Goal: Transaction & Acquisition: Purchase product/service

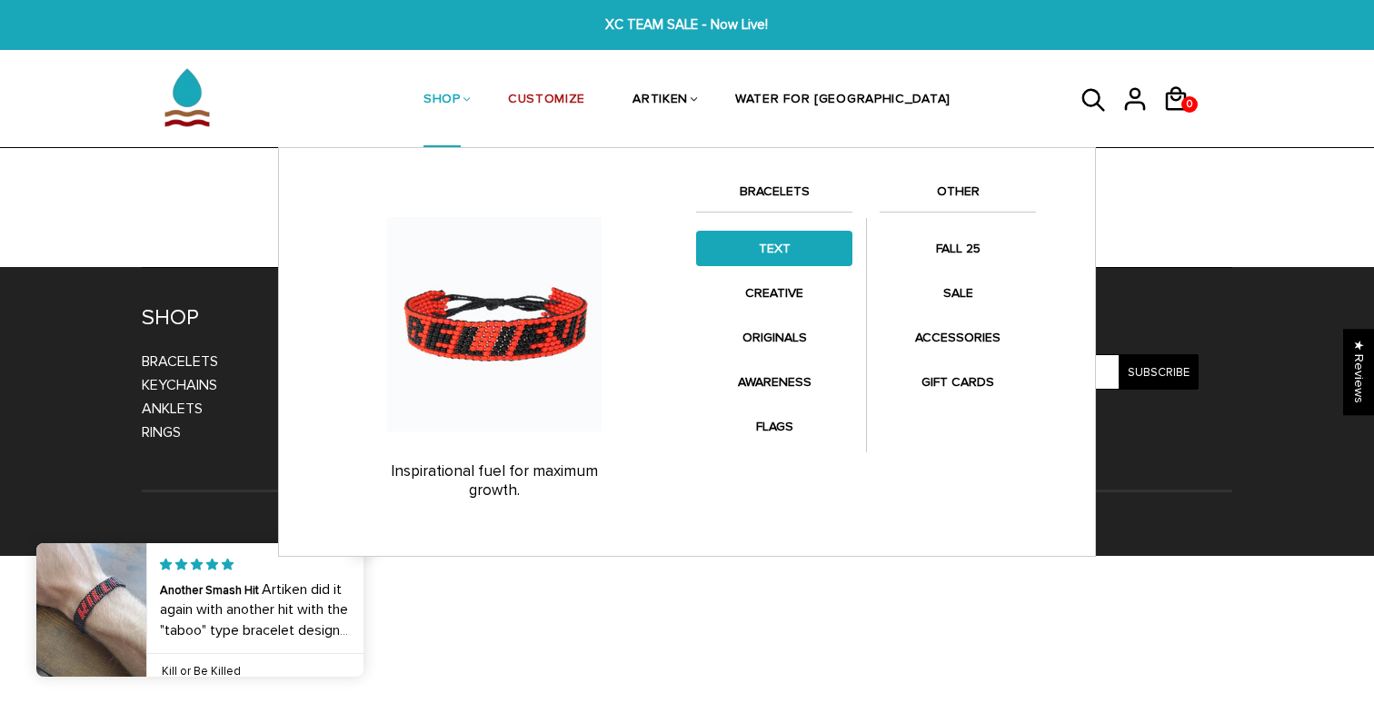
click at [819, 246] on link "TEXT" at bounding box center [774, 248] width 156 height 35
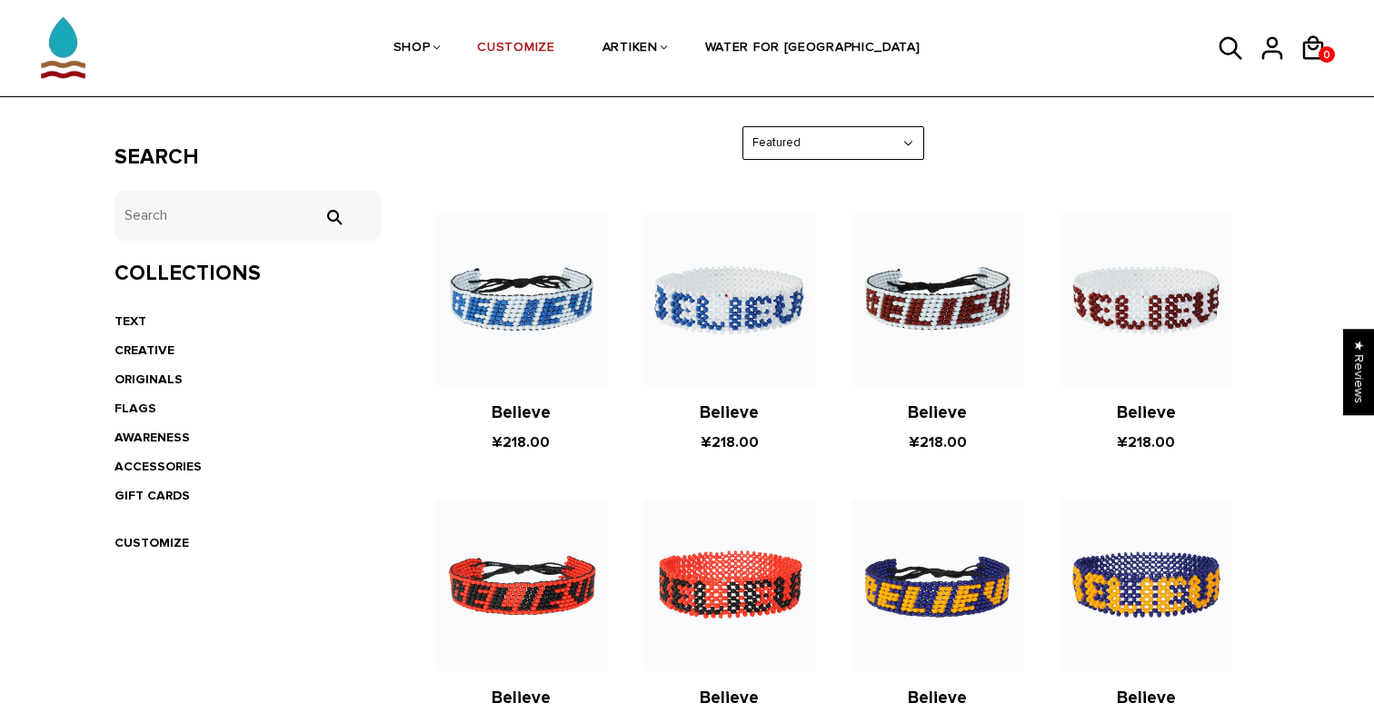
scroll to position [266, 0]
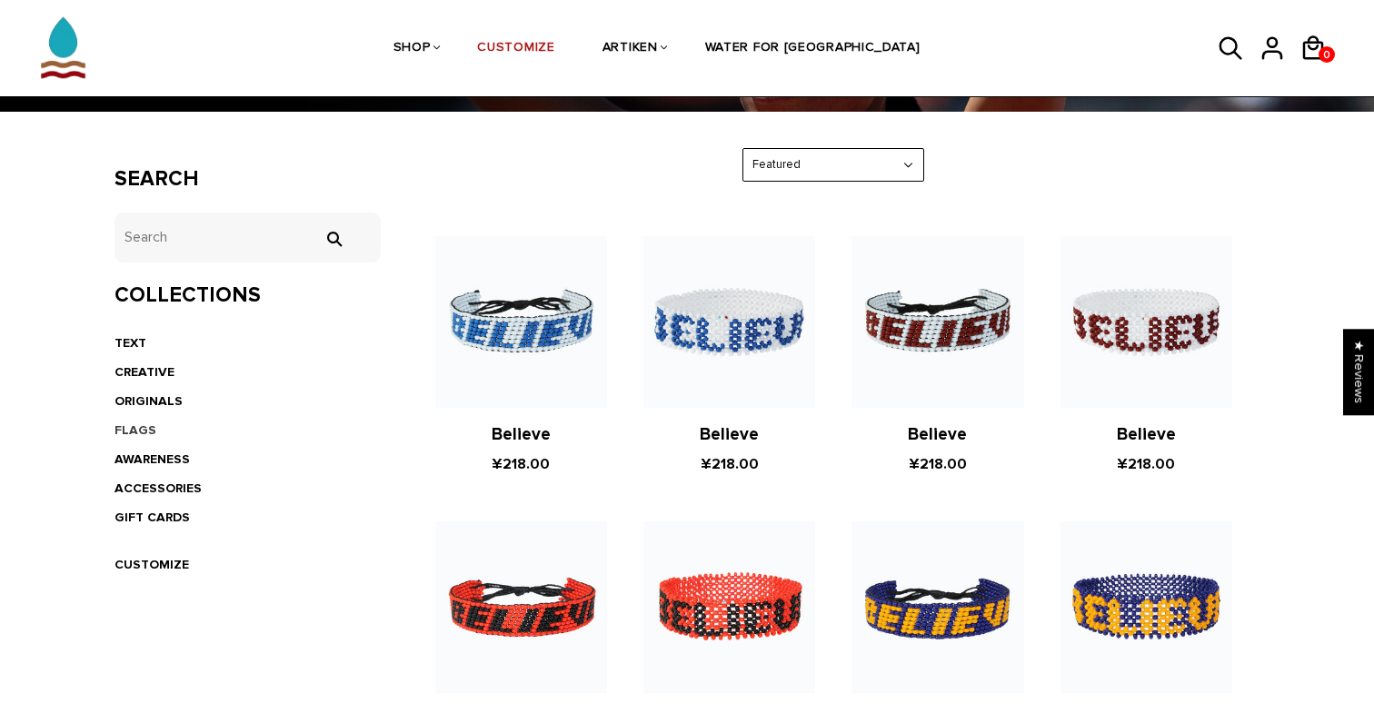
click at [143, 432] on link "FLAGS" at bounding box center [135, 429] width 42 height 15
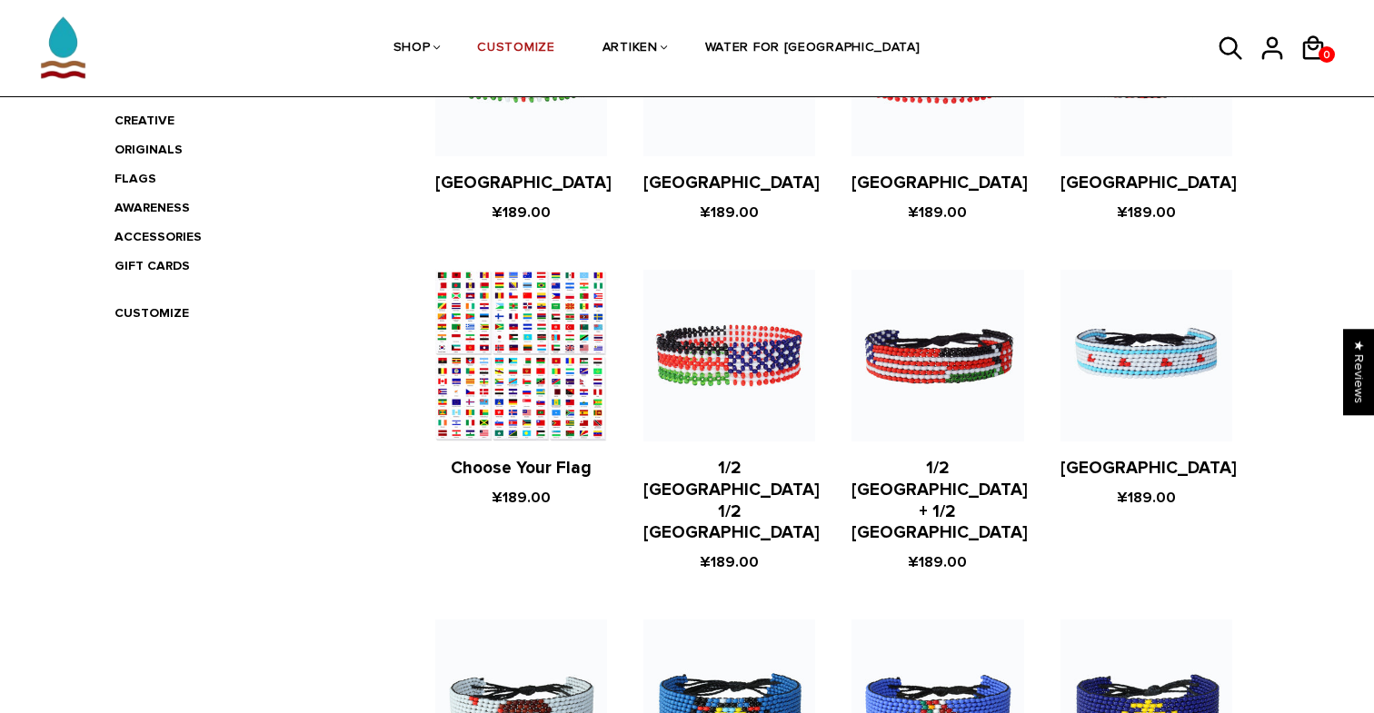
scroll to position [433, 0]
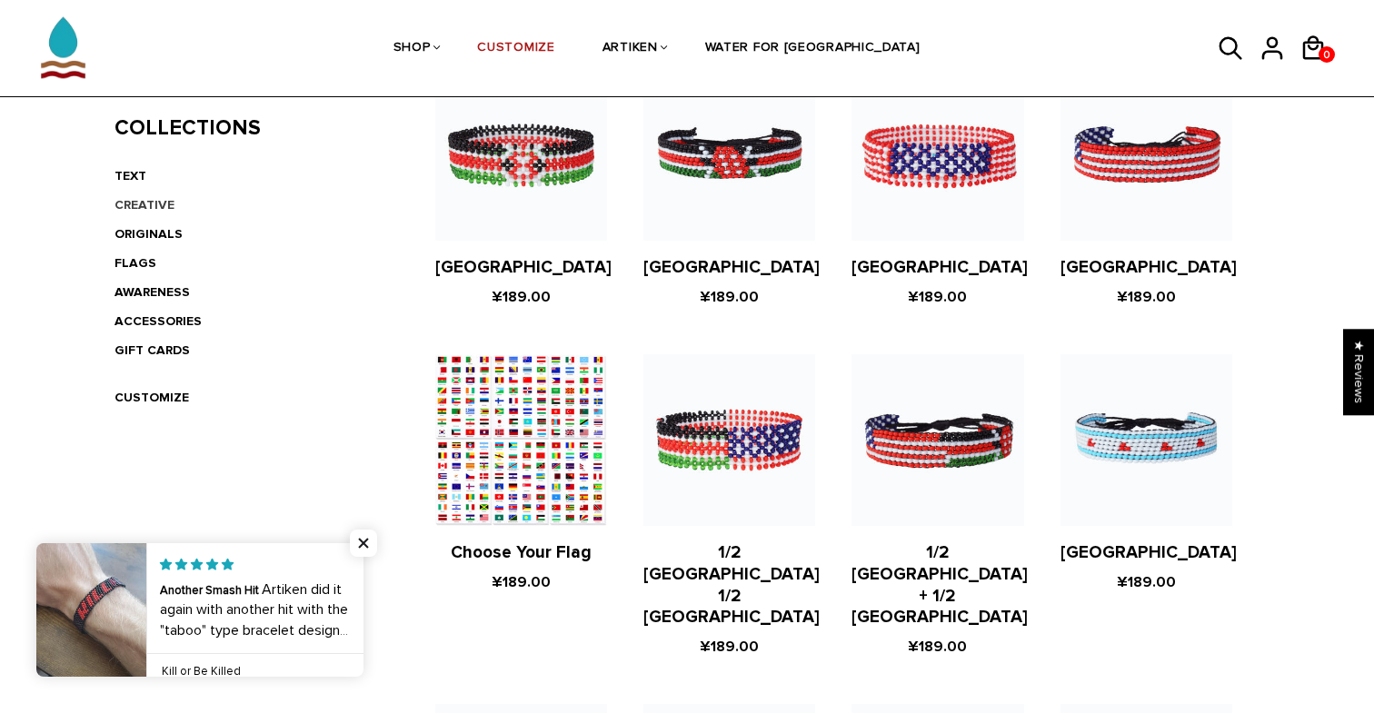
click at [160, 204] on link "CREATIVE" at bounding box center [144, 204] width 60 height 15
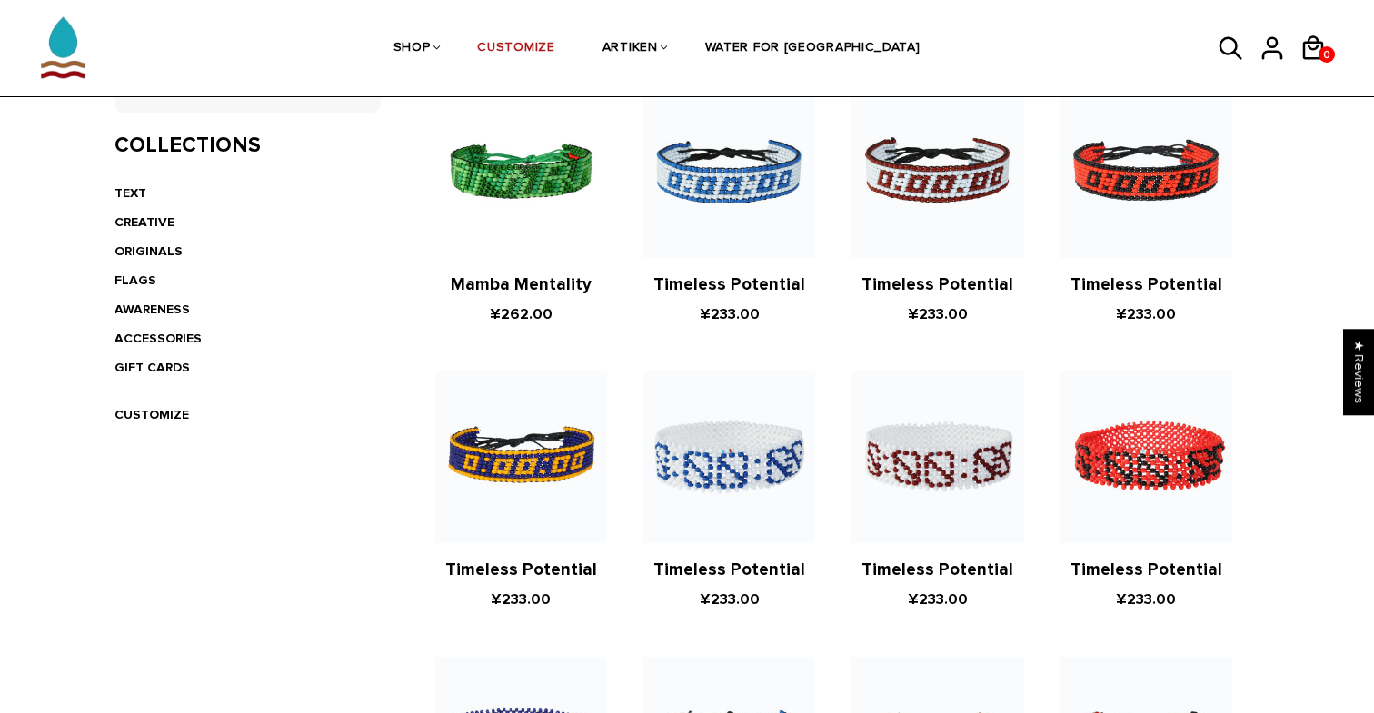
scroll to position [244, 0]
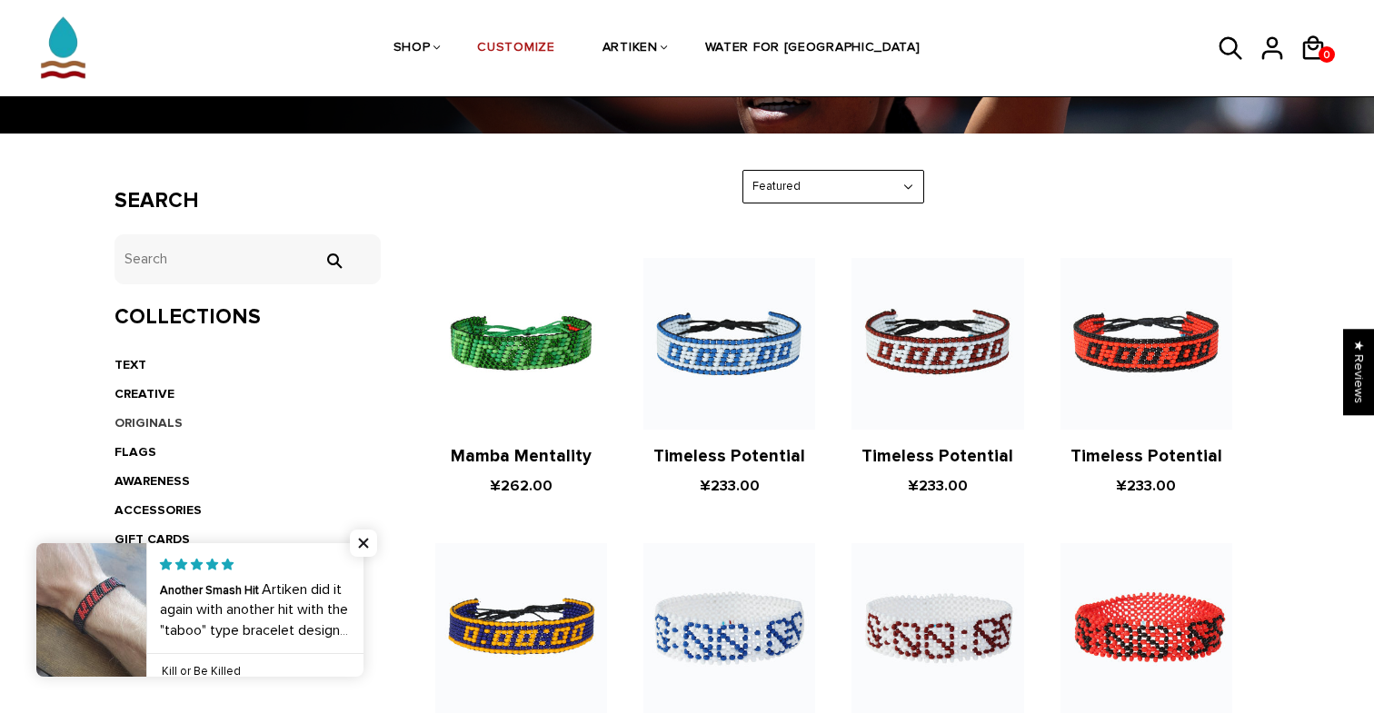
click at [150, 423] on link "ORIGINALS" at bounding box center [148, 422] width 68 height 15
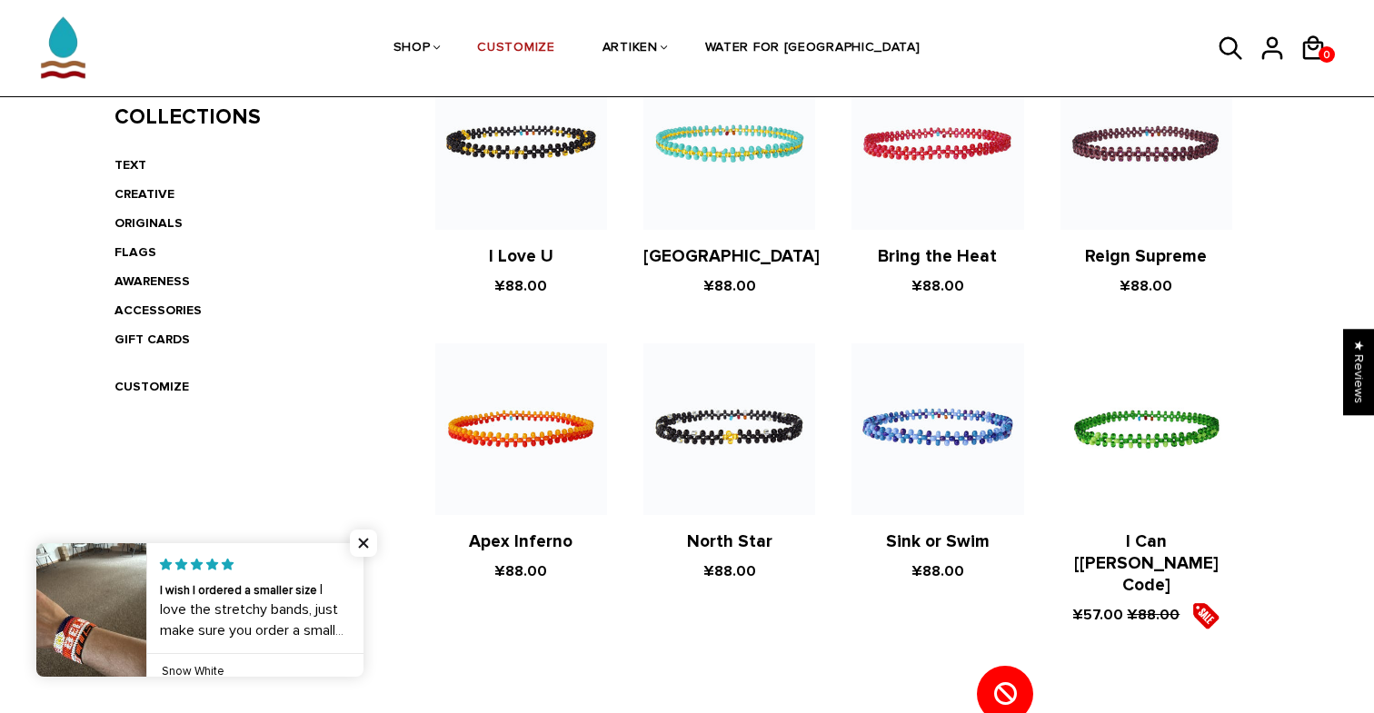
scroll to position [354, 0]
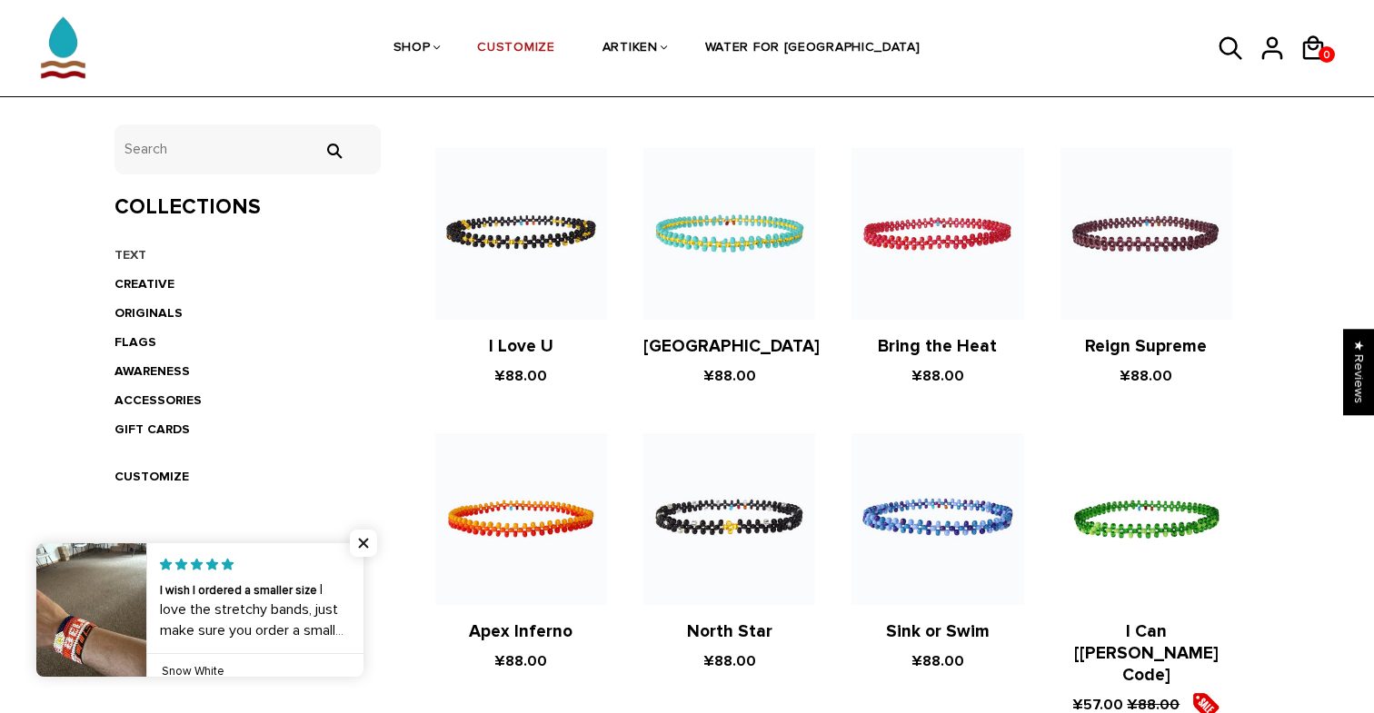
click at [137, 252] on link "TEXT" at bounding box center [130, 254] width 32 height 15
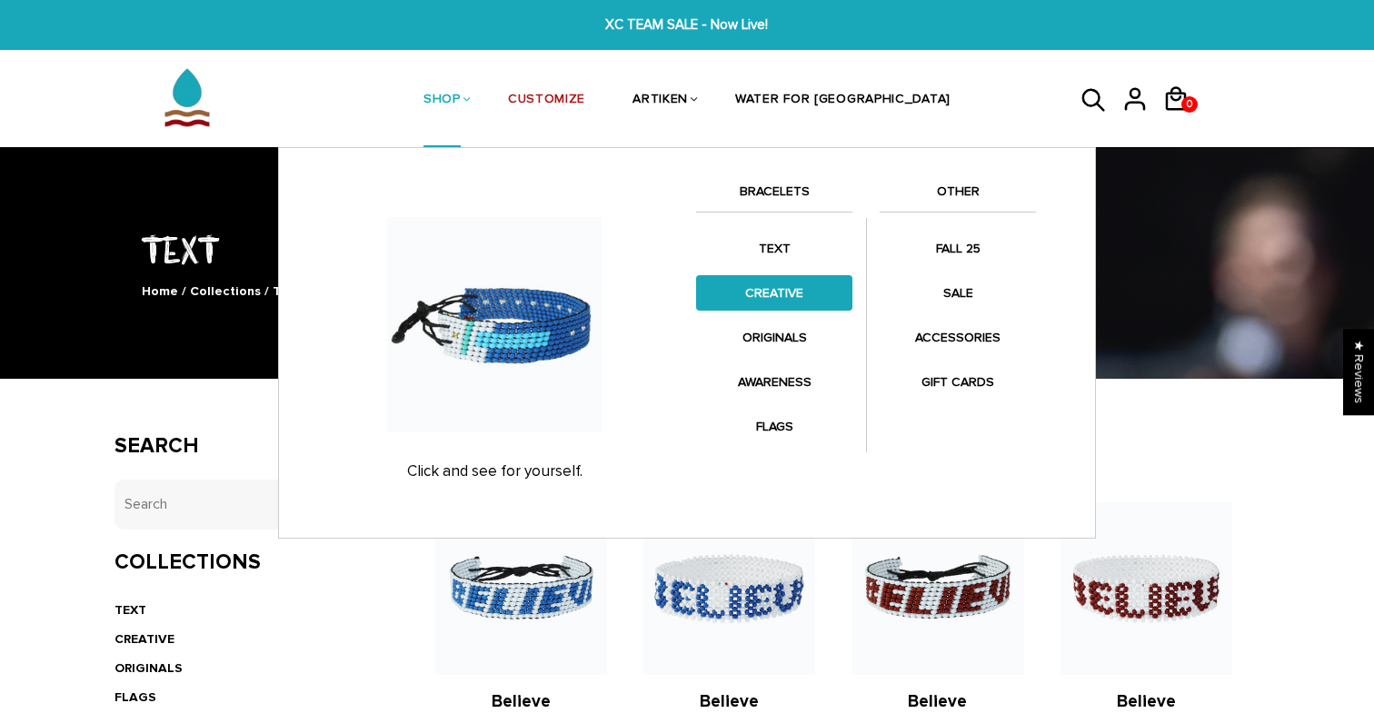
click at [789, 280] on link "CREATIVE" at bounding box center [774, 292] width 156 height 35
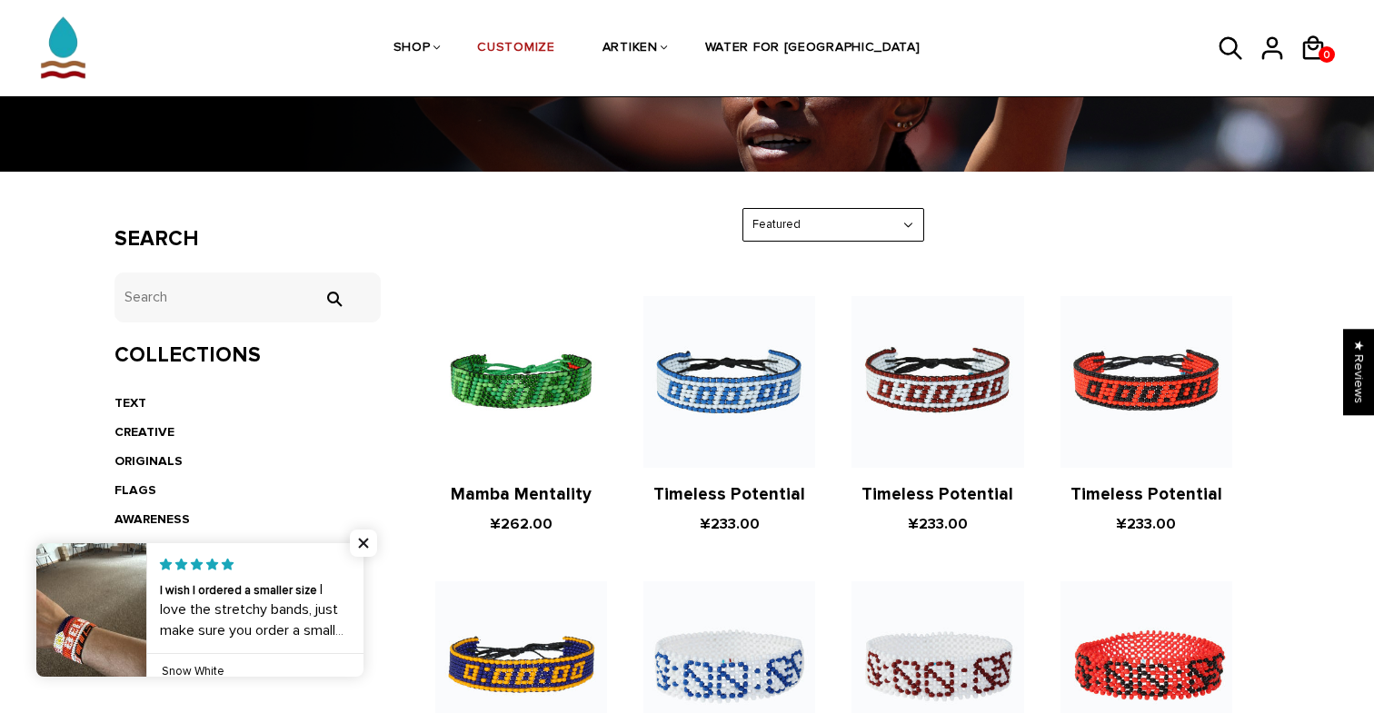
scroll to position [219, 0]
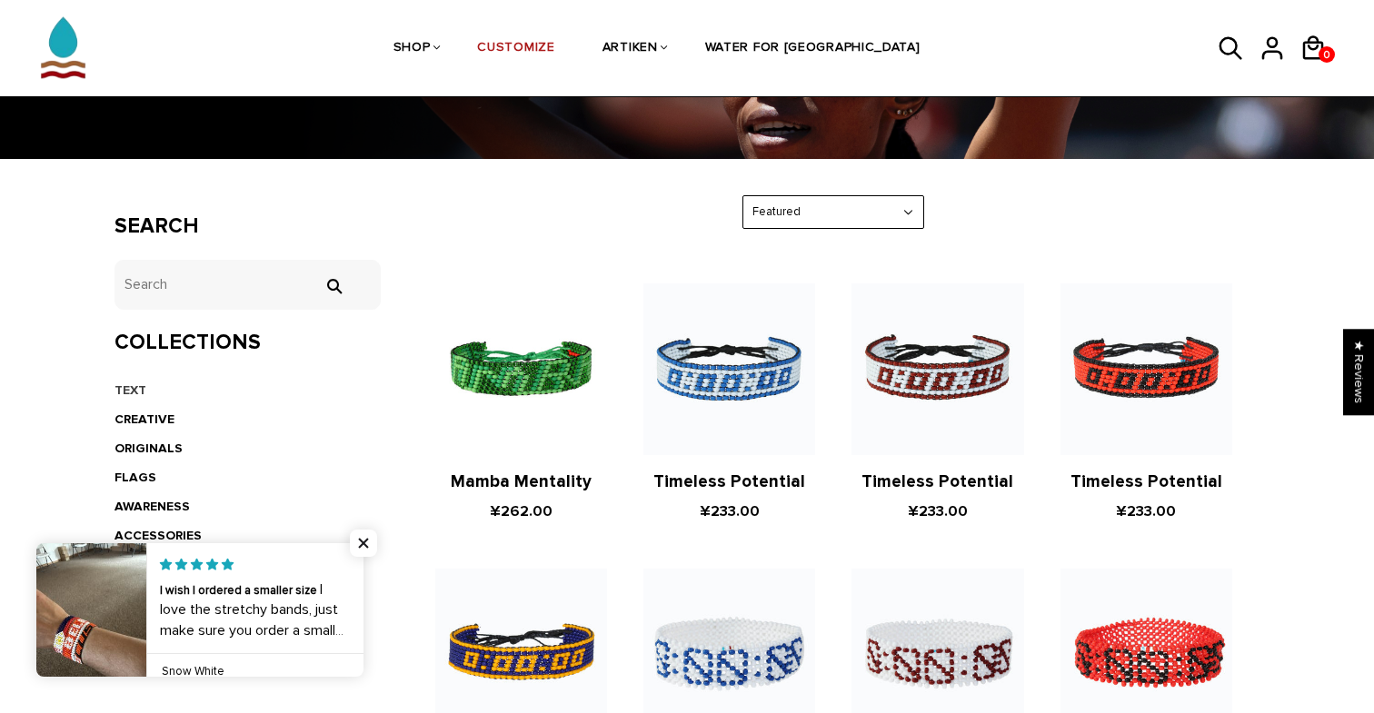
click at [130, 393] on link "TEXT" at bounding box center [130, 389] width 32 height 15
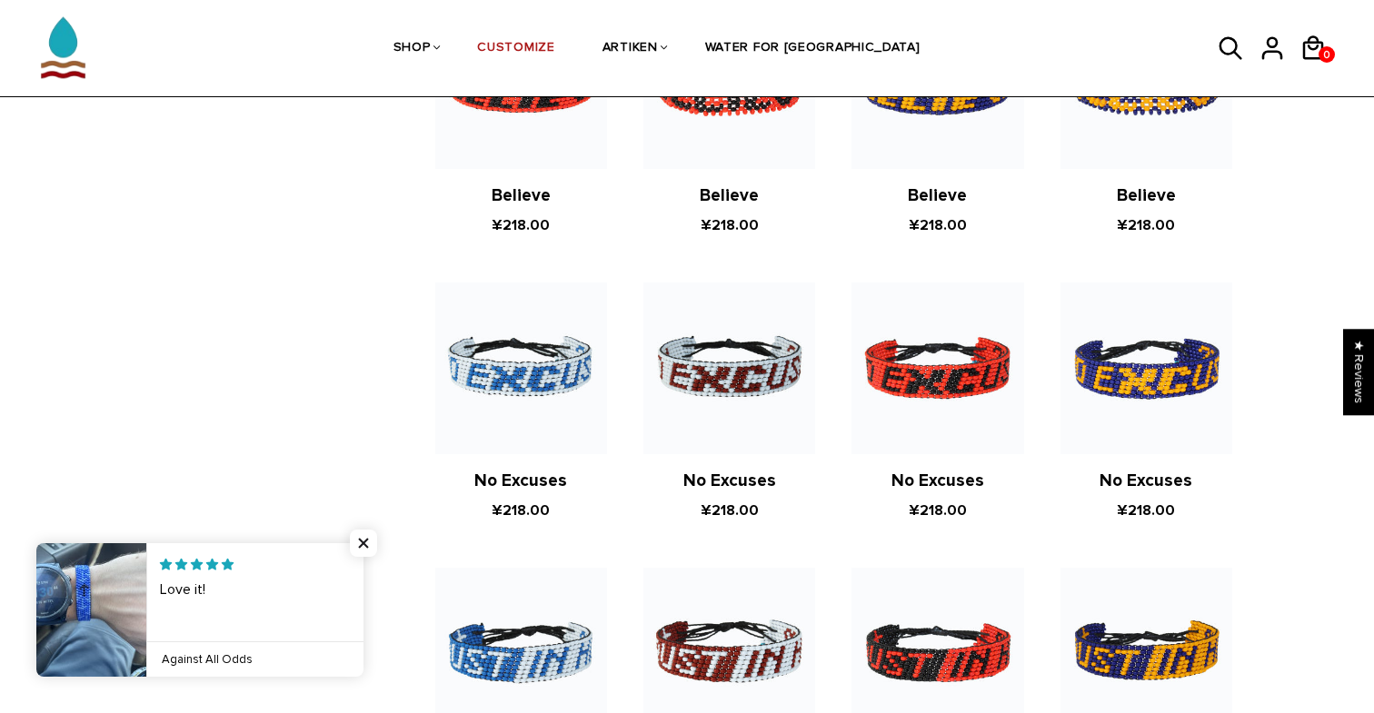
scroll to position [798, 0]
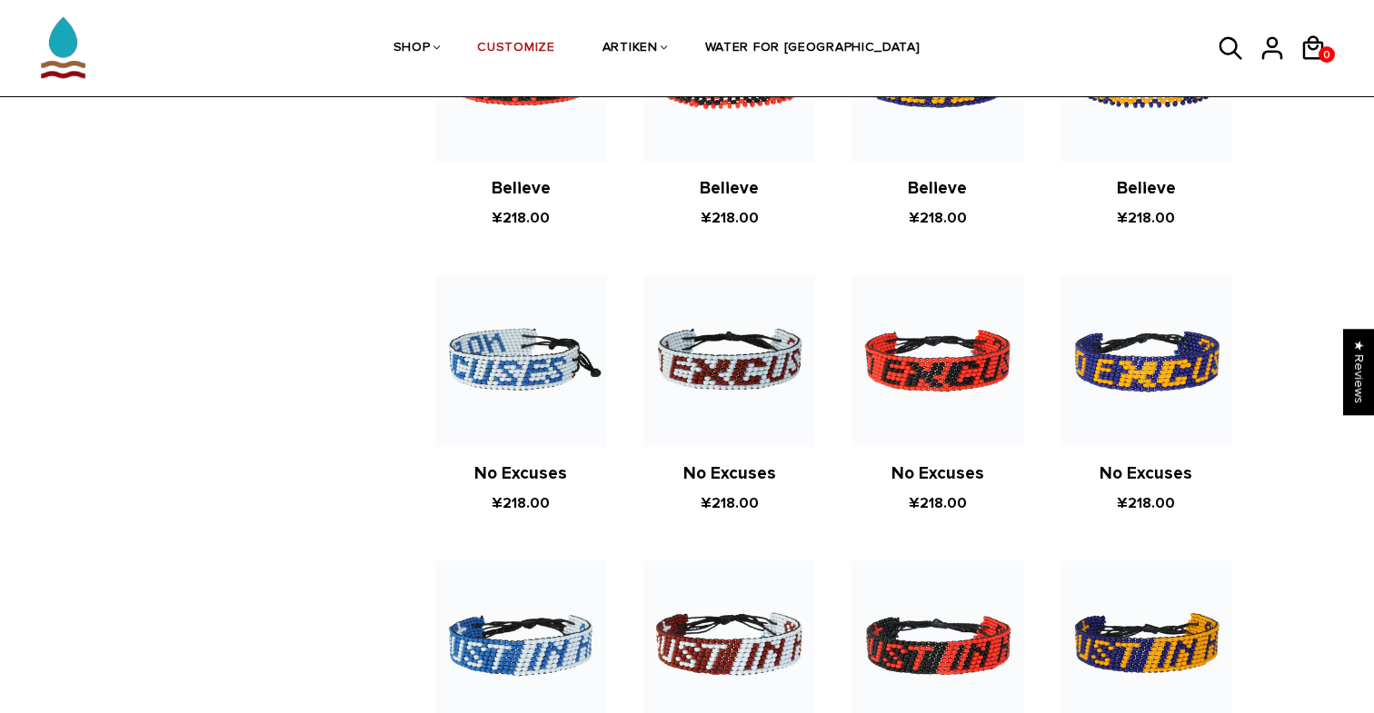
click at [598, 334] on img at bounding box center [521, 361] width 172 height 172
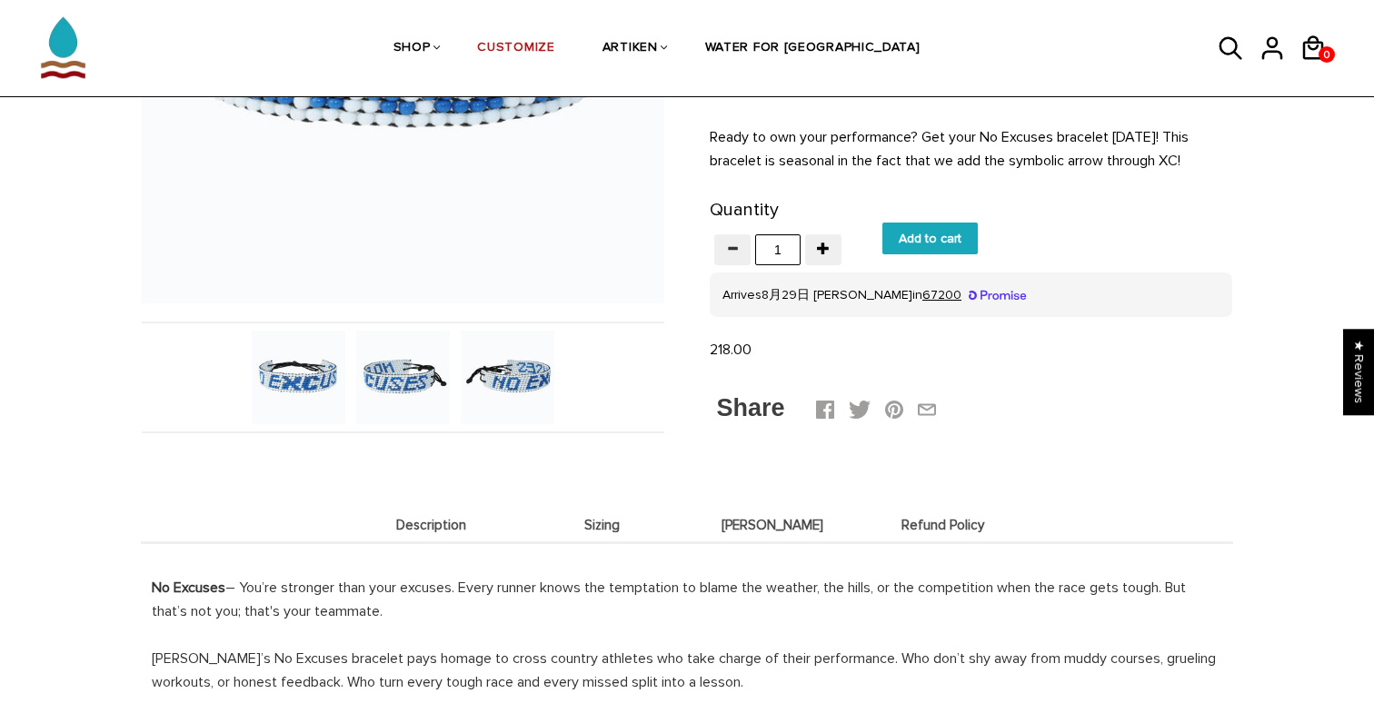
scroll to position [396, 0]
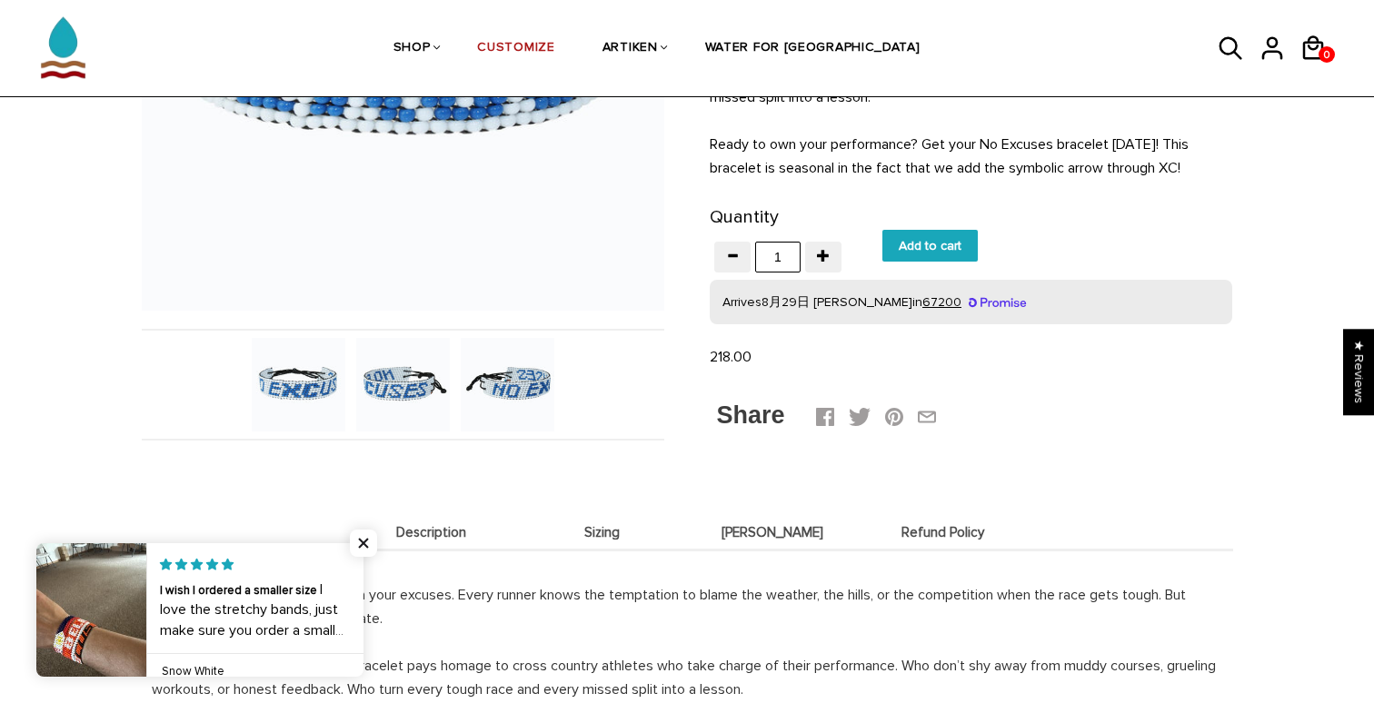
click at [968, 302] on img at bounding box center [997, 302] width 58 height 13
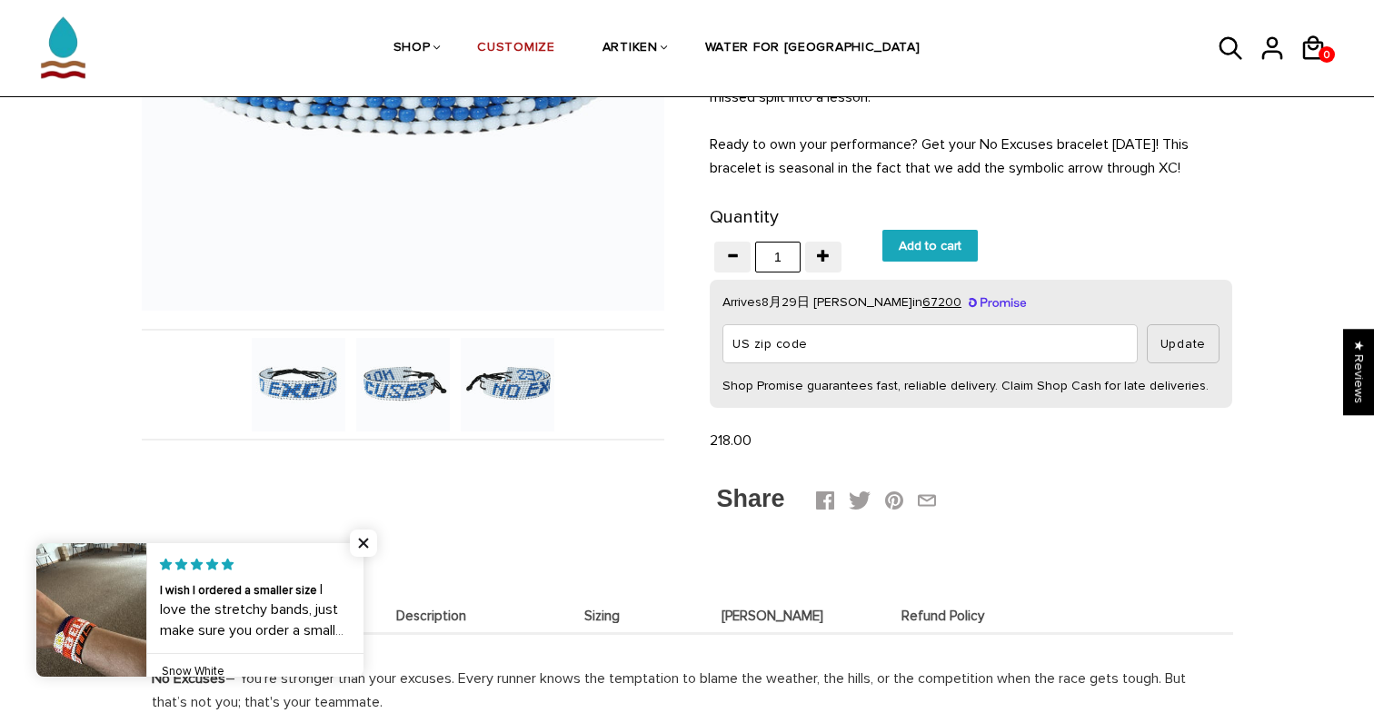
click at [898, 336] on input "US zip code" at bounding box center [929, 343] width 415 height 39
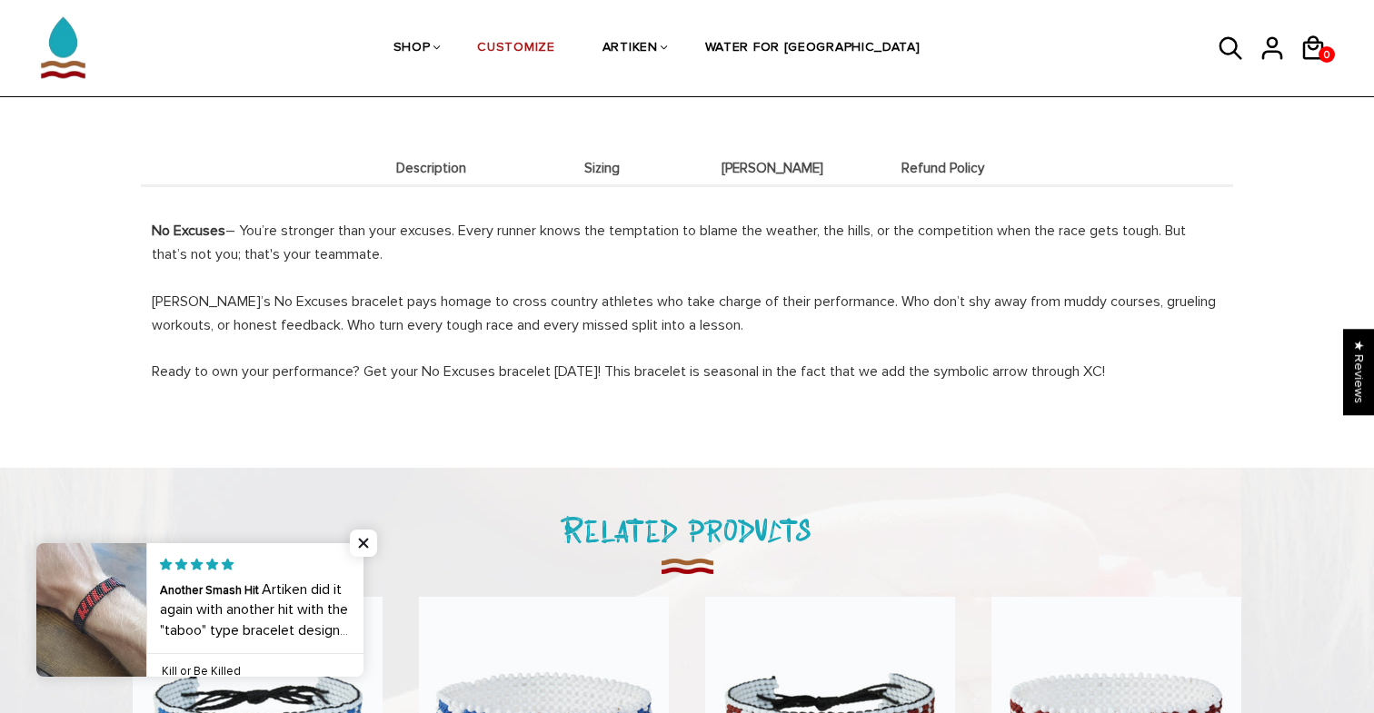
scroll to position [833, 0]
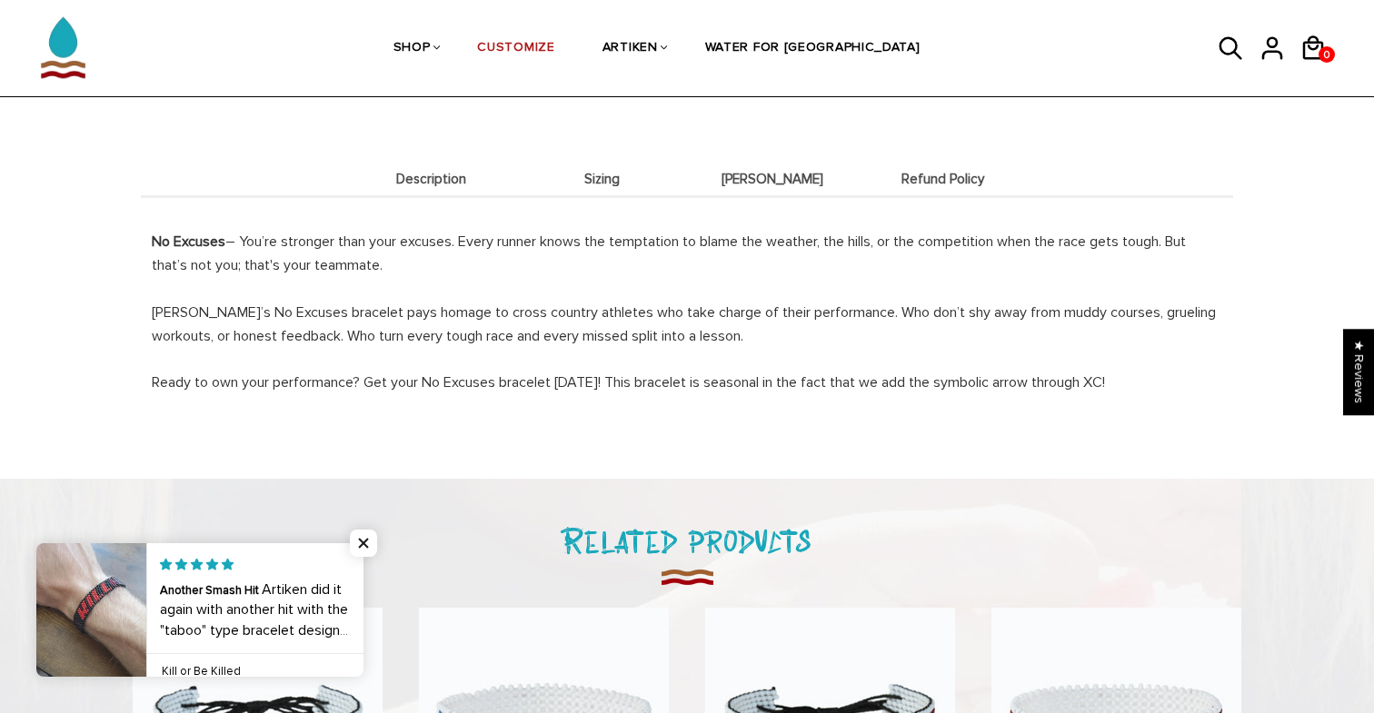
click at [598, 163] on li "Sizing" at bounding box center [602, 178] width 171 height 35
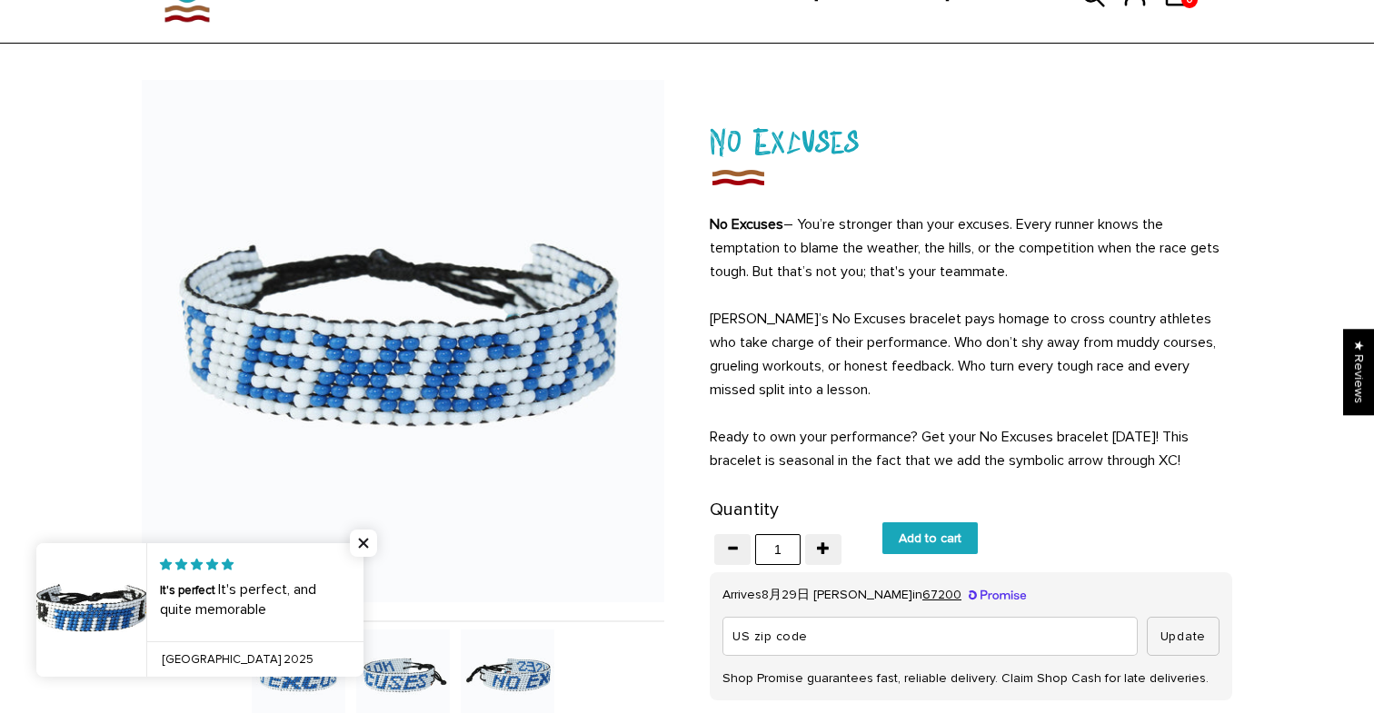
scroll to position [178, 0]
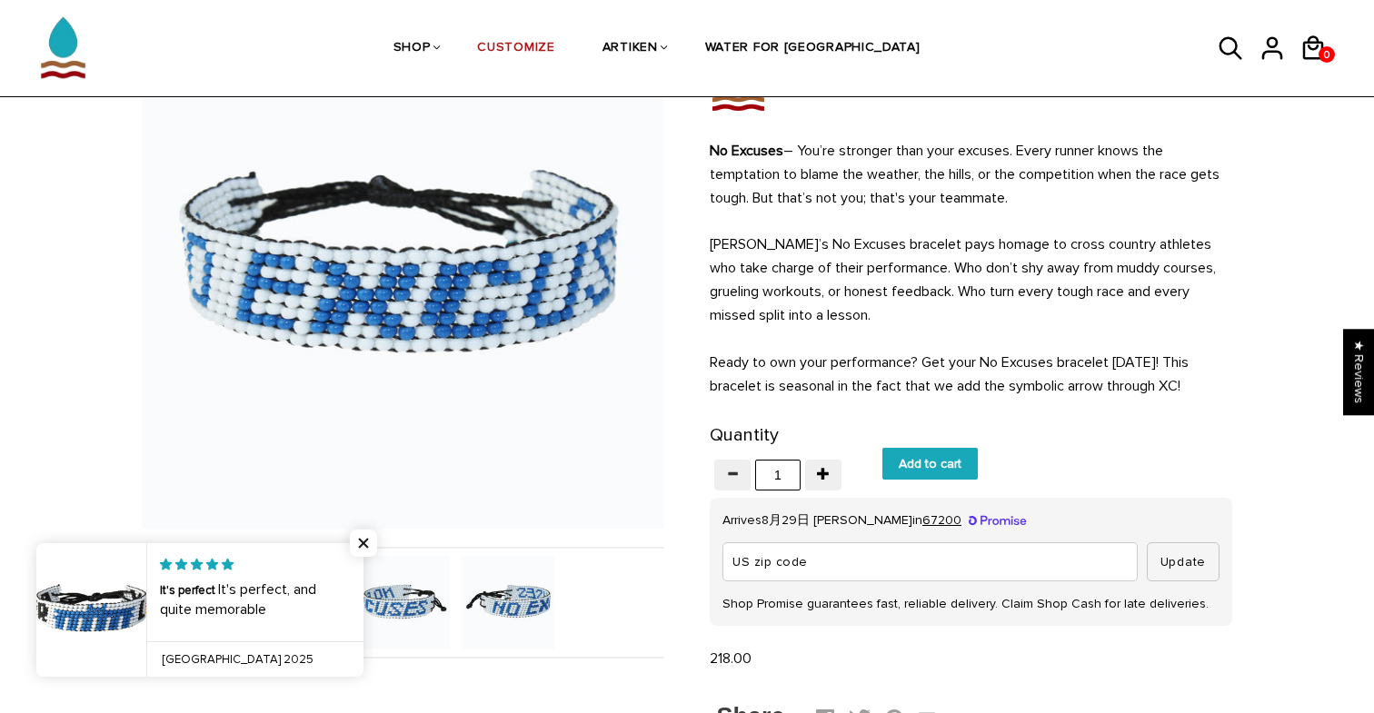
click at [732, 471] on span "button" at bounding box center [732, 473] width 13 height 13
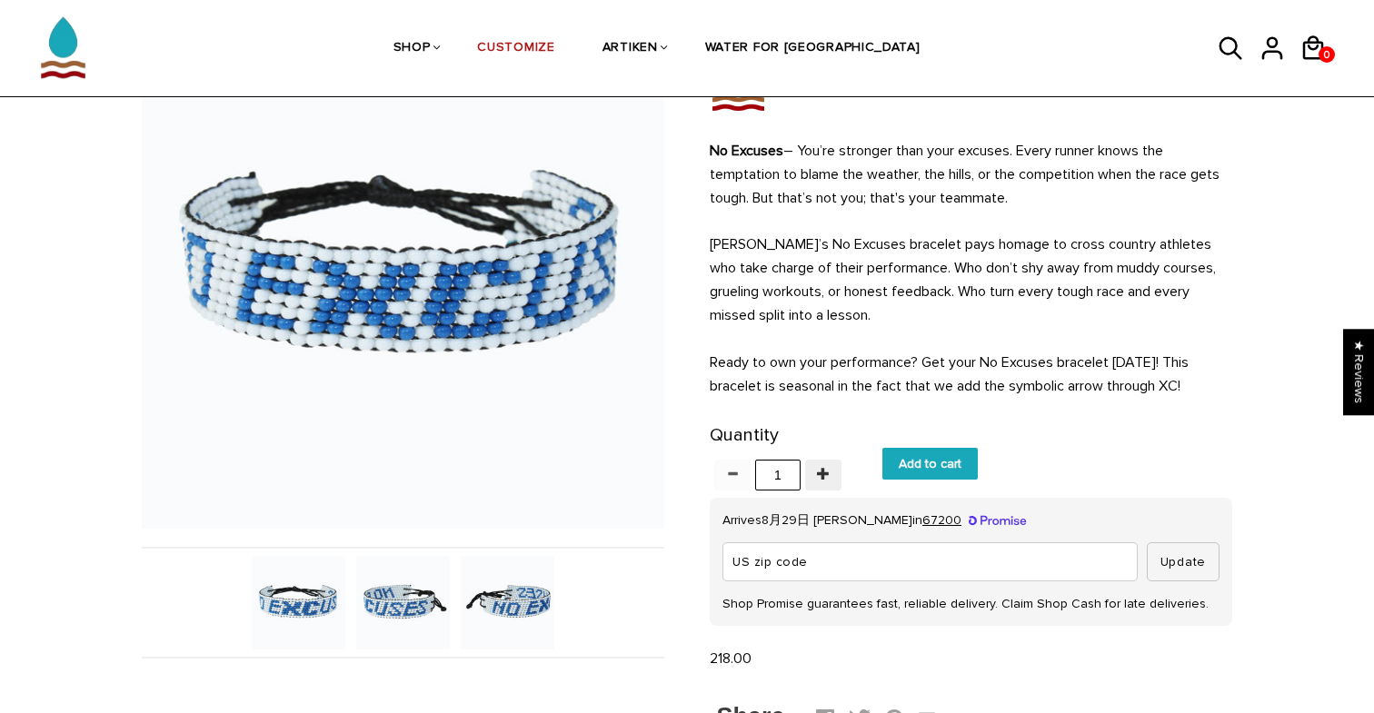
click at [823, 474] on span "button" at bounding box center [823, 473] width 13 height 13
click at [732, 474] on span "button" at bounding box center [732, 473] width 13 height 13
type input "1"
click at [514, 581] on img at bounding box center [508, 603] width 94 height 94
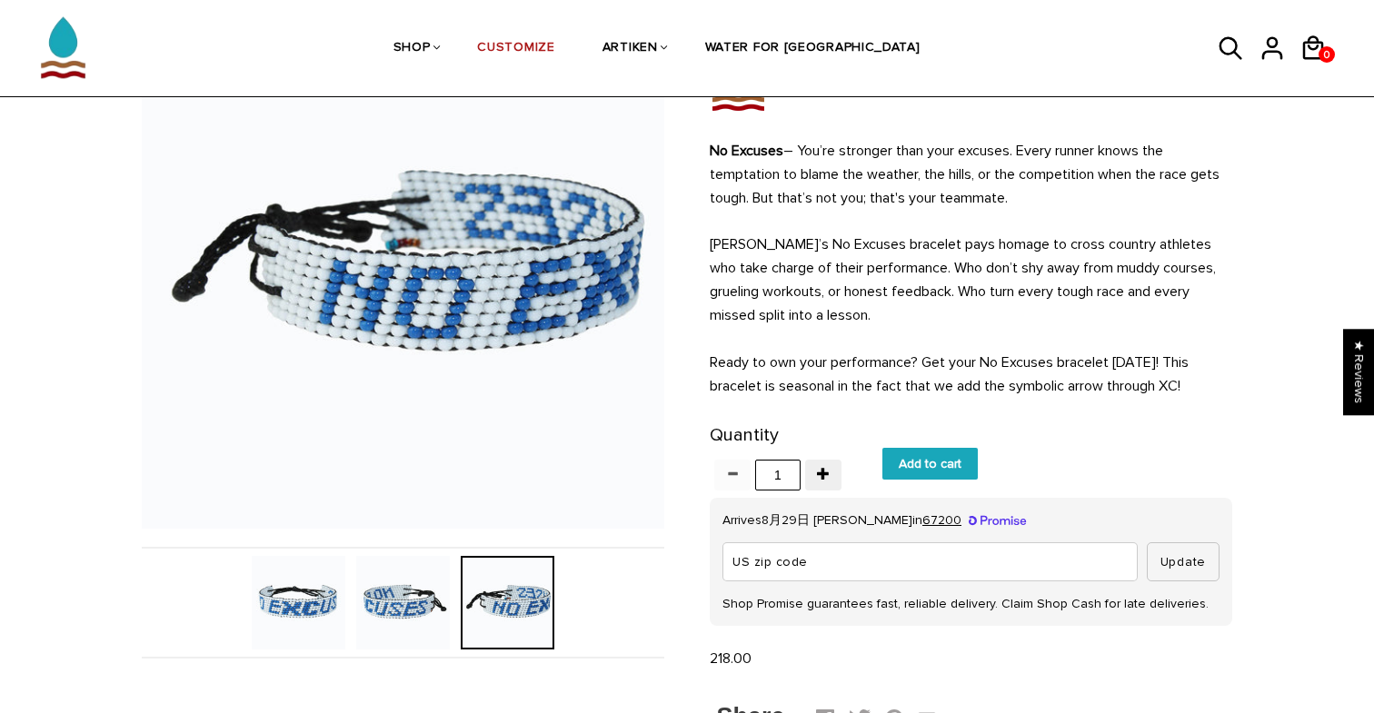
click at [430, 599] on img at bounding box center [403, 603] width 94 height 94
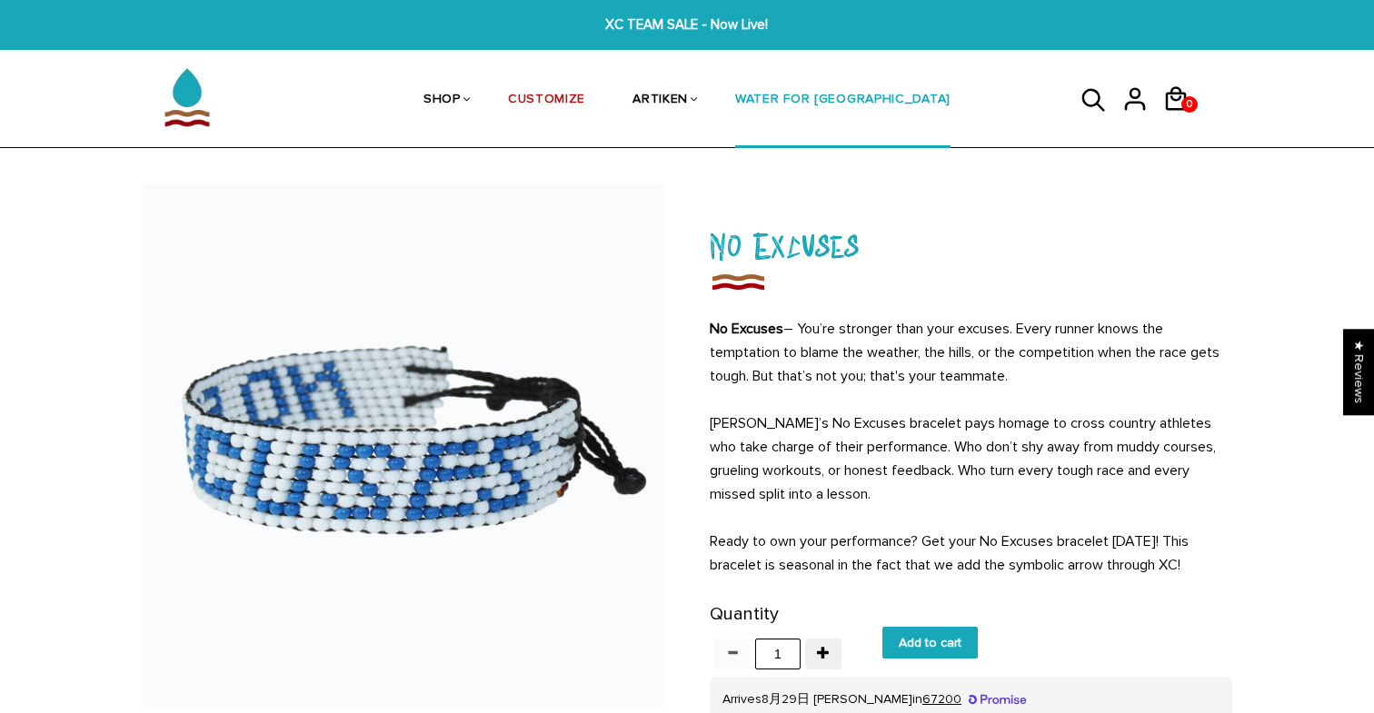
scroll to position [0, 0]
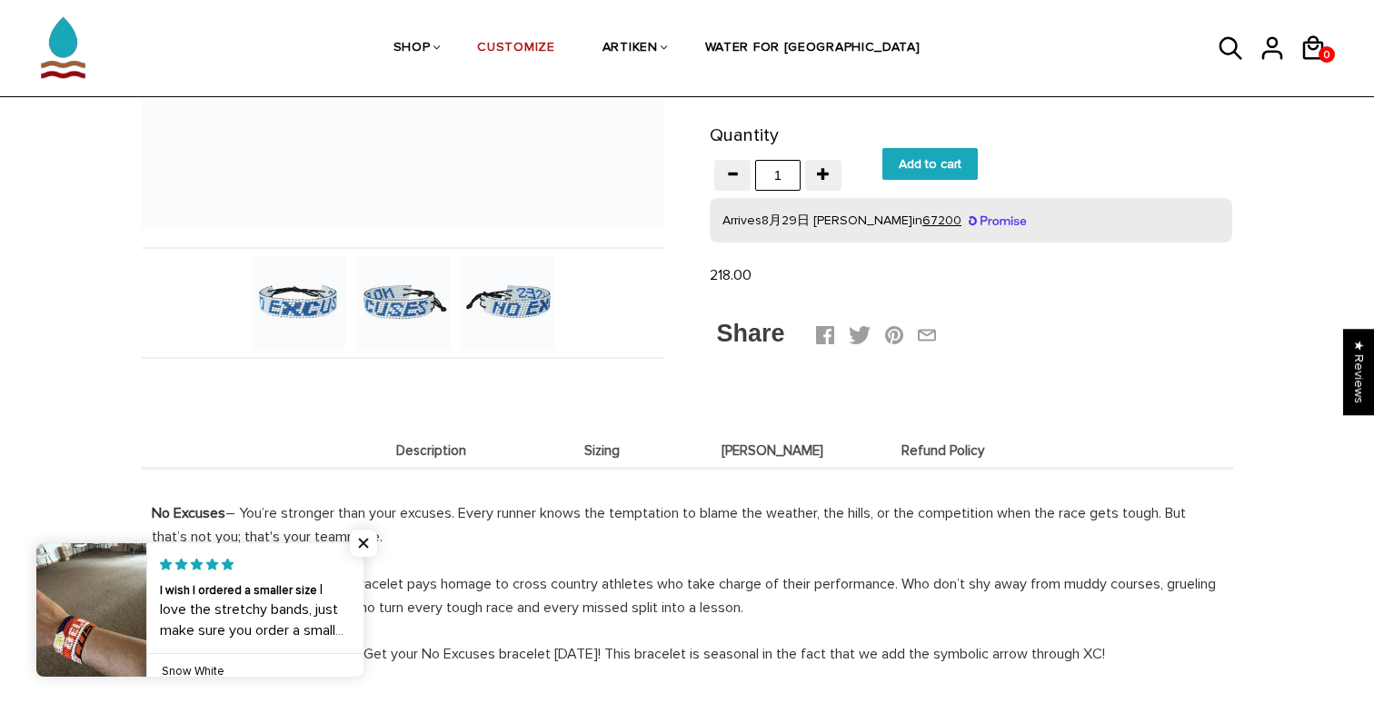
scroll to position [495, 0]
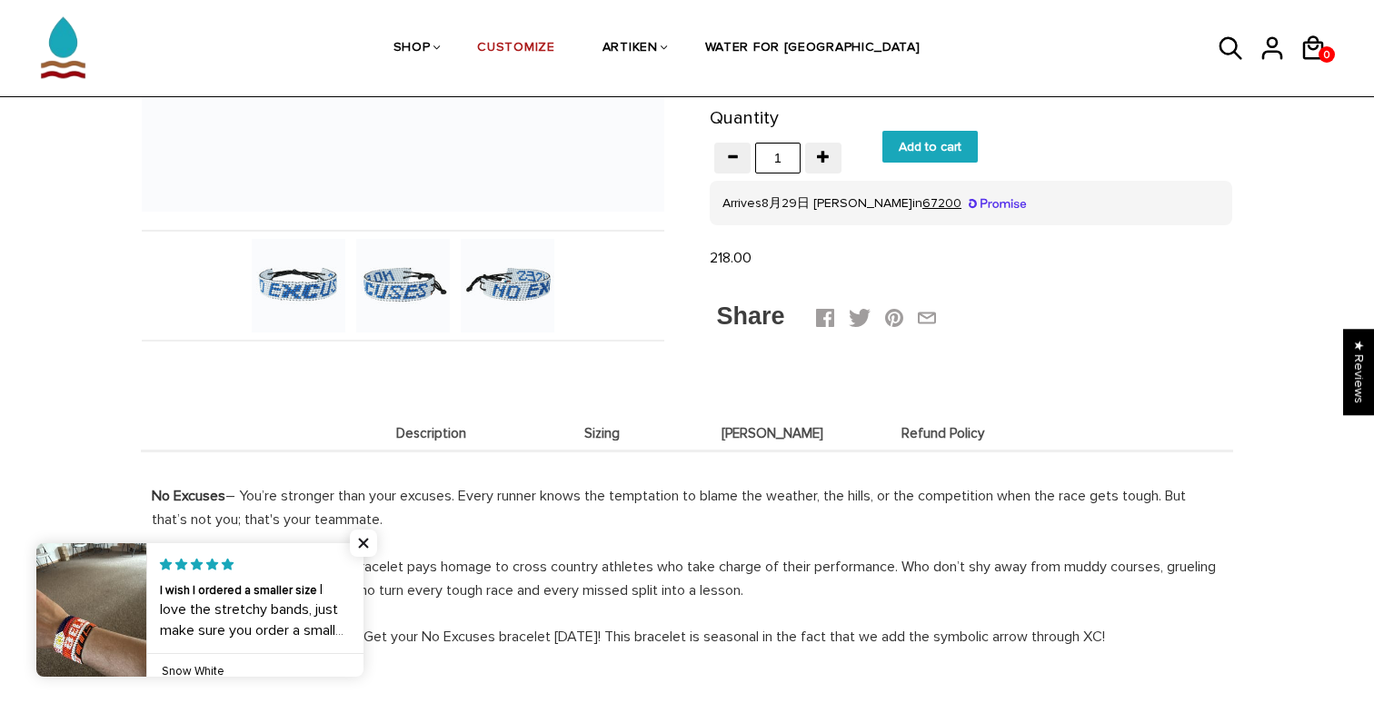
click at [632, 433] on span "Sizing" at bounding box center [602, 433] width 162 height 15
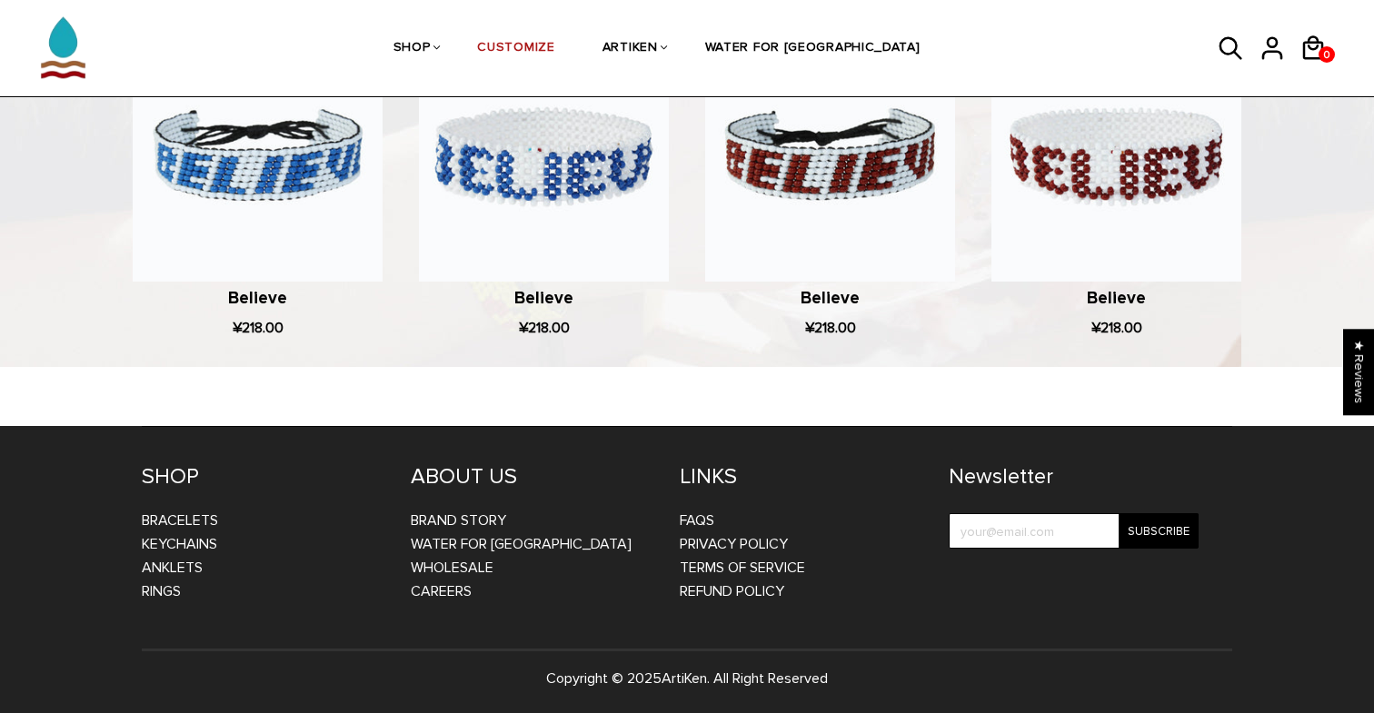
scroll to position [1838, 0]
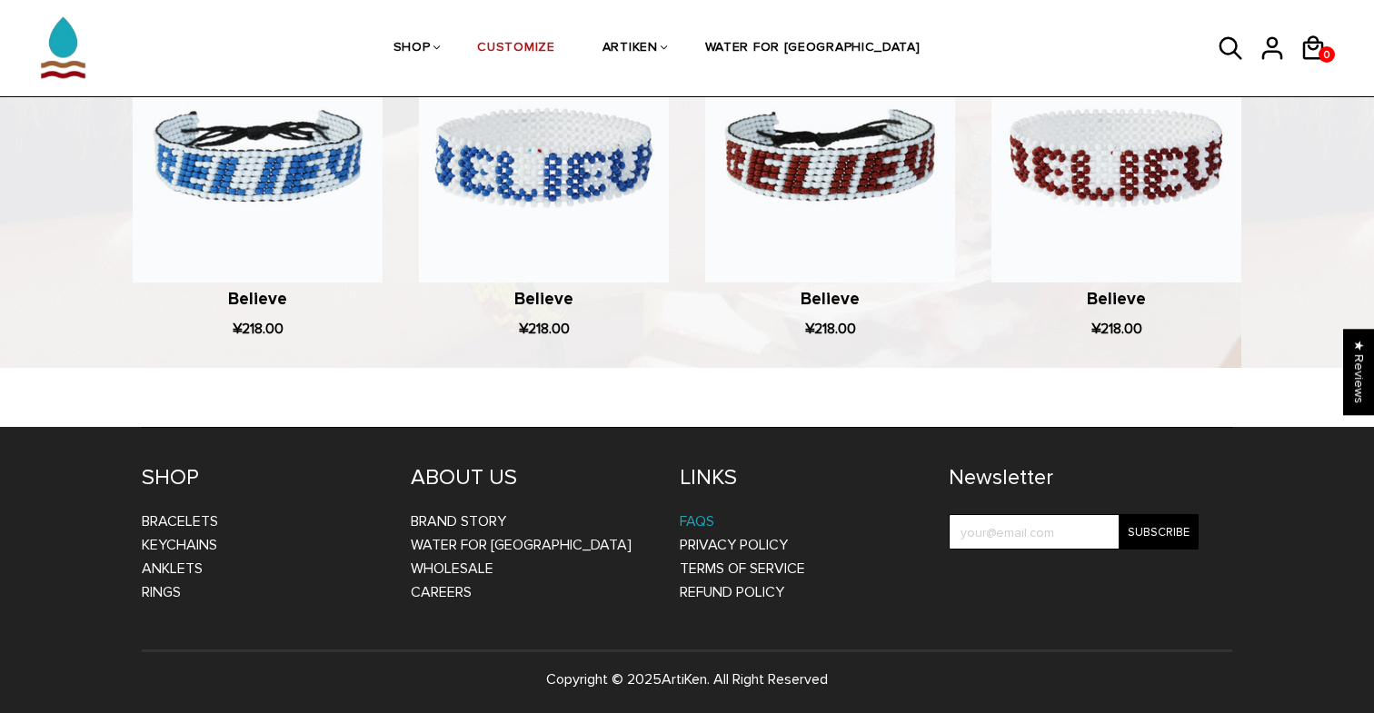
click at [707, 512] on link "FAQs" at bounding box center [697, 521] width 35 height 18
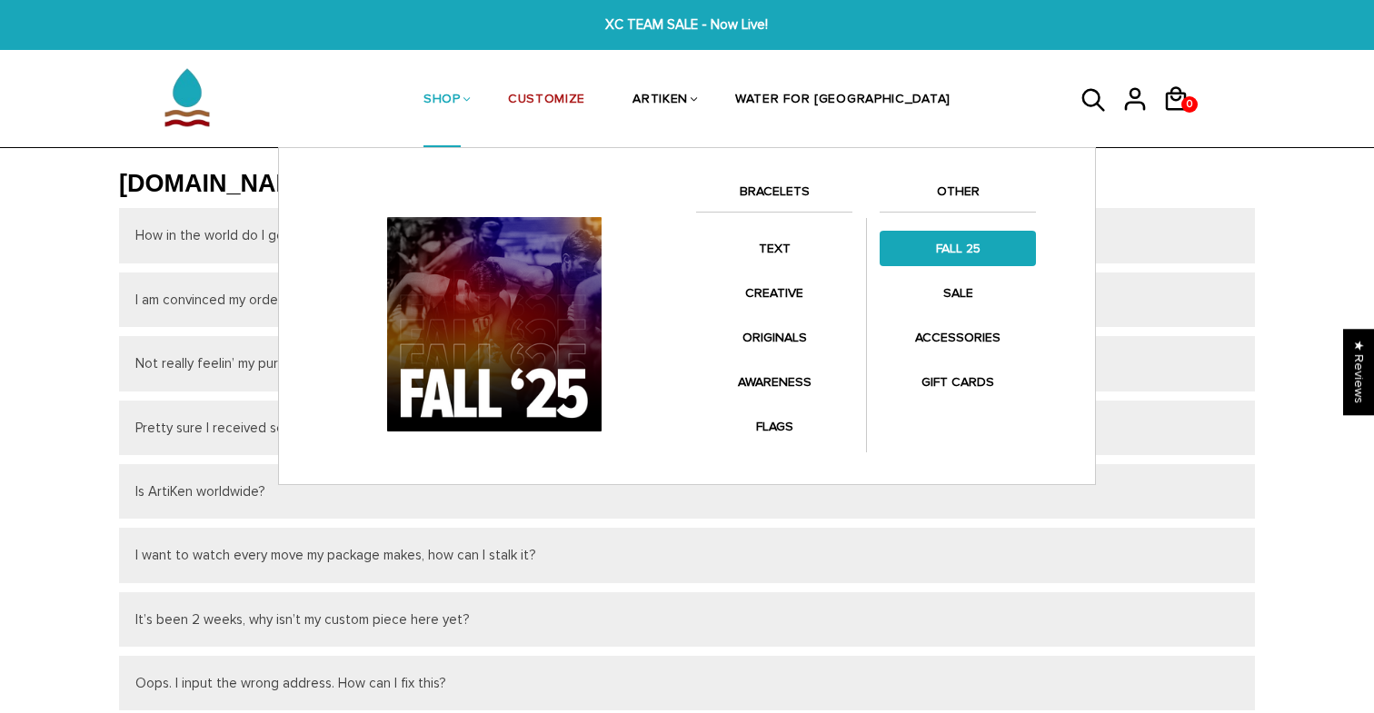
click at [938, 246] on link "FALL 25" at bounding box center [957, 248] width 156 height 35
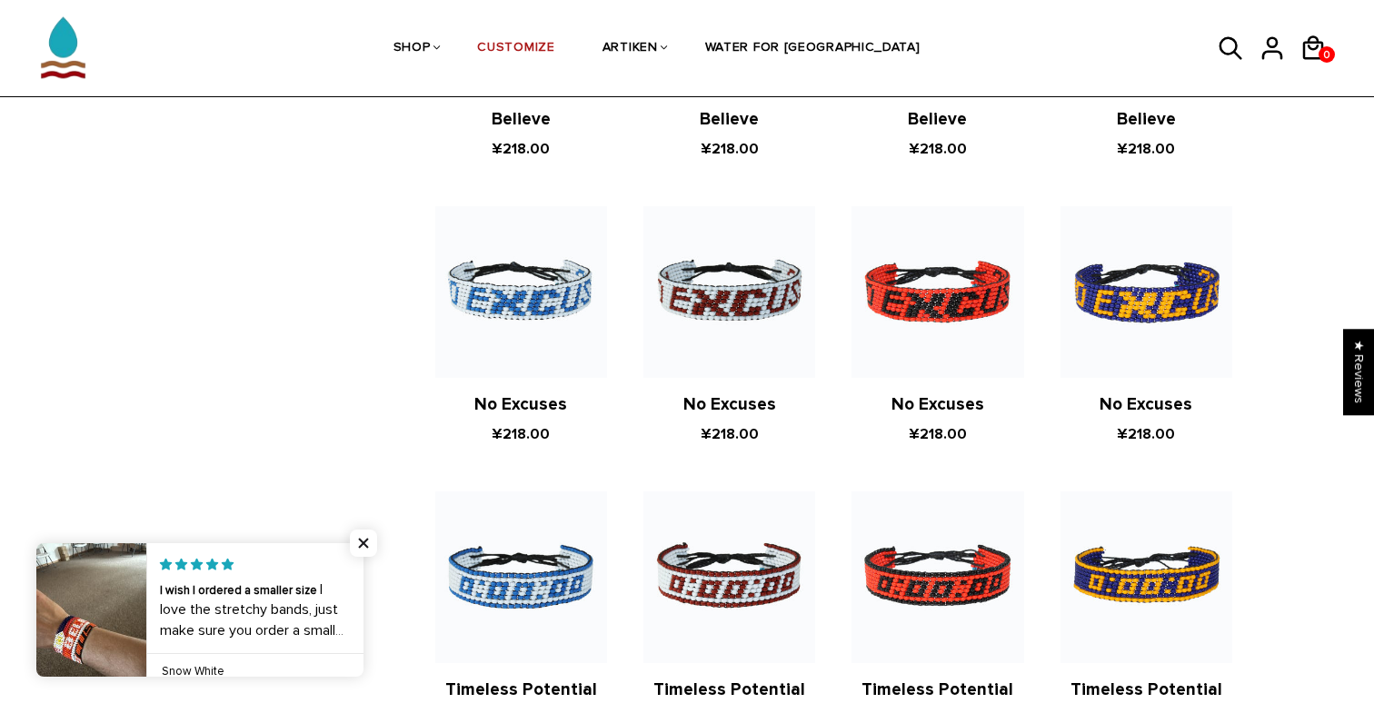
scroll to position [724, 0]
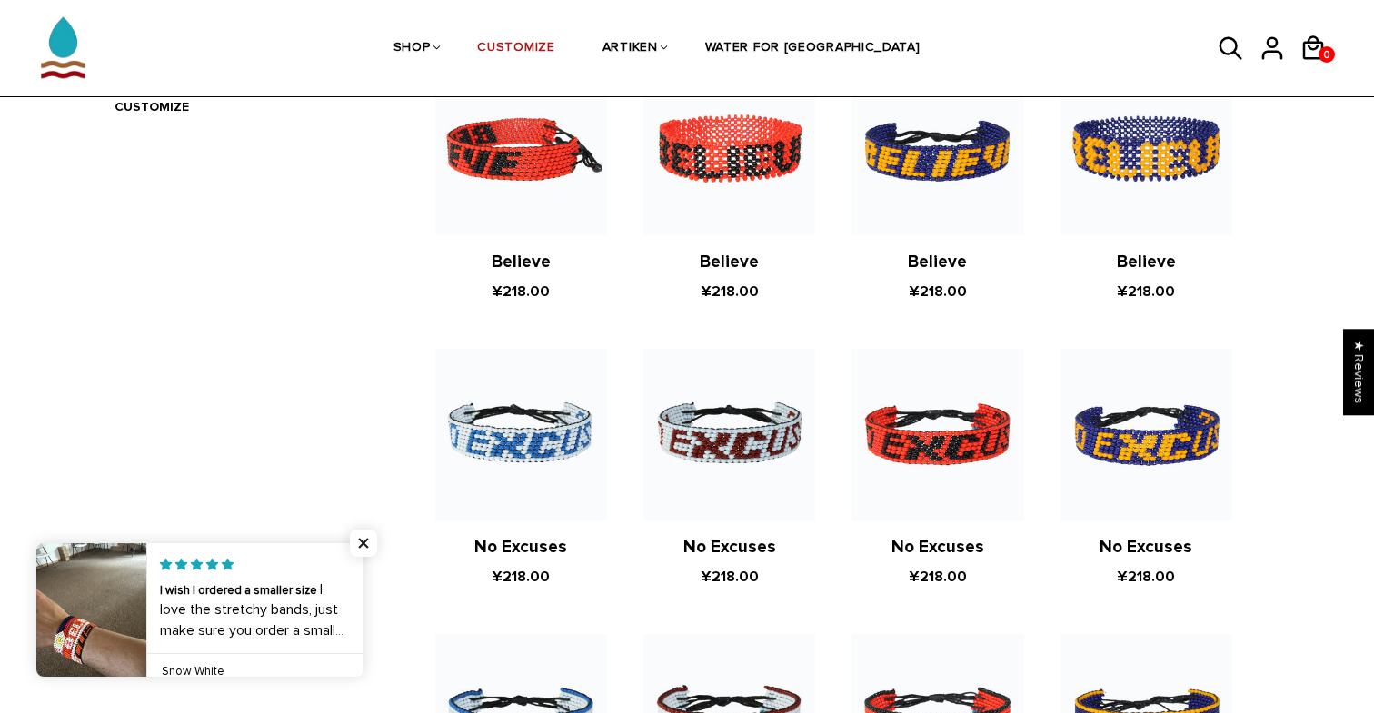
click at [511, 152] on img at bounding box center [521, 150] width 172 height 172
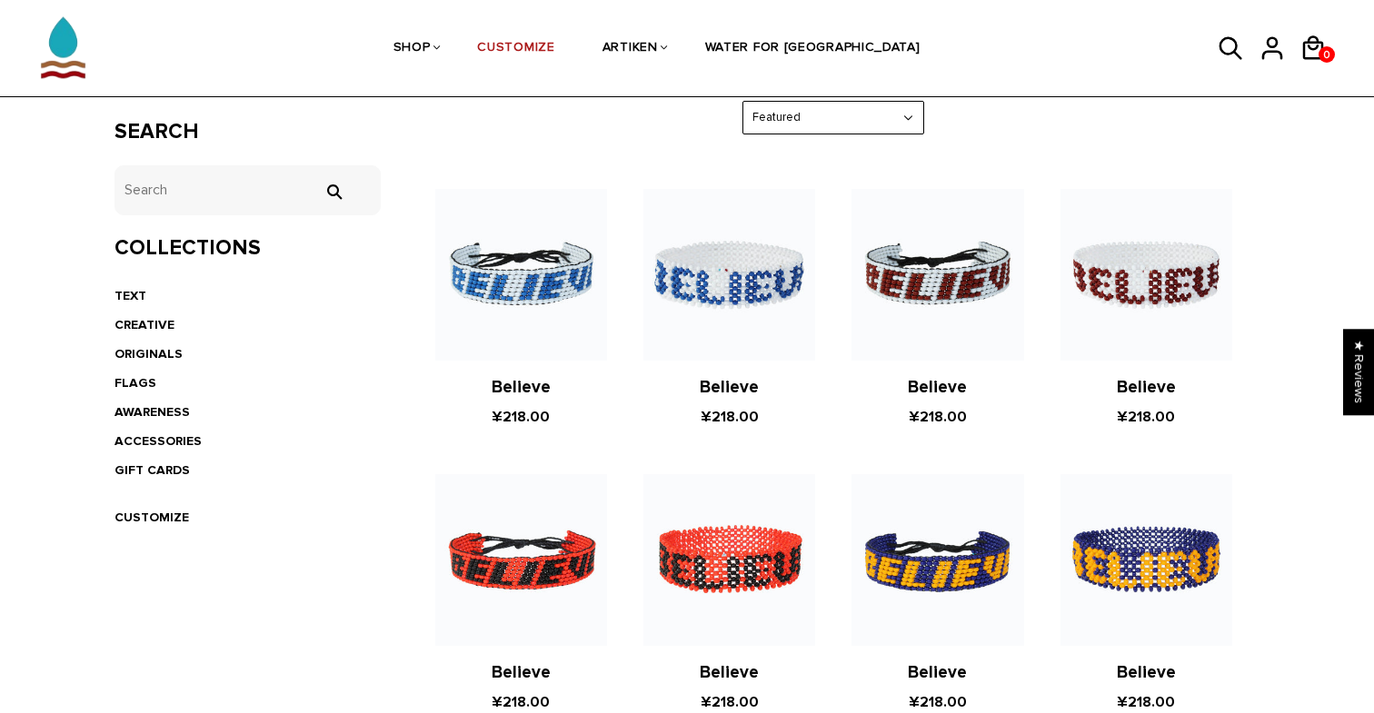
scroll to position [308, 0]
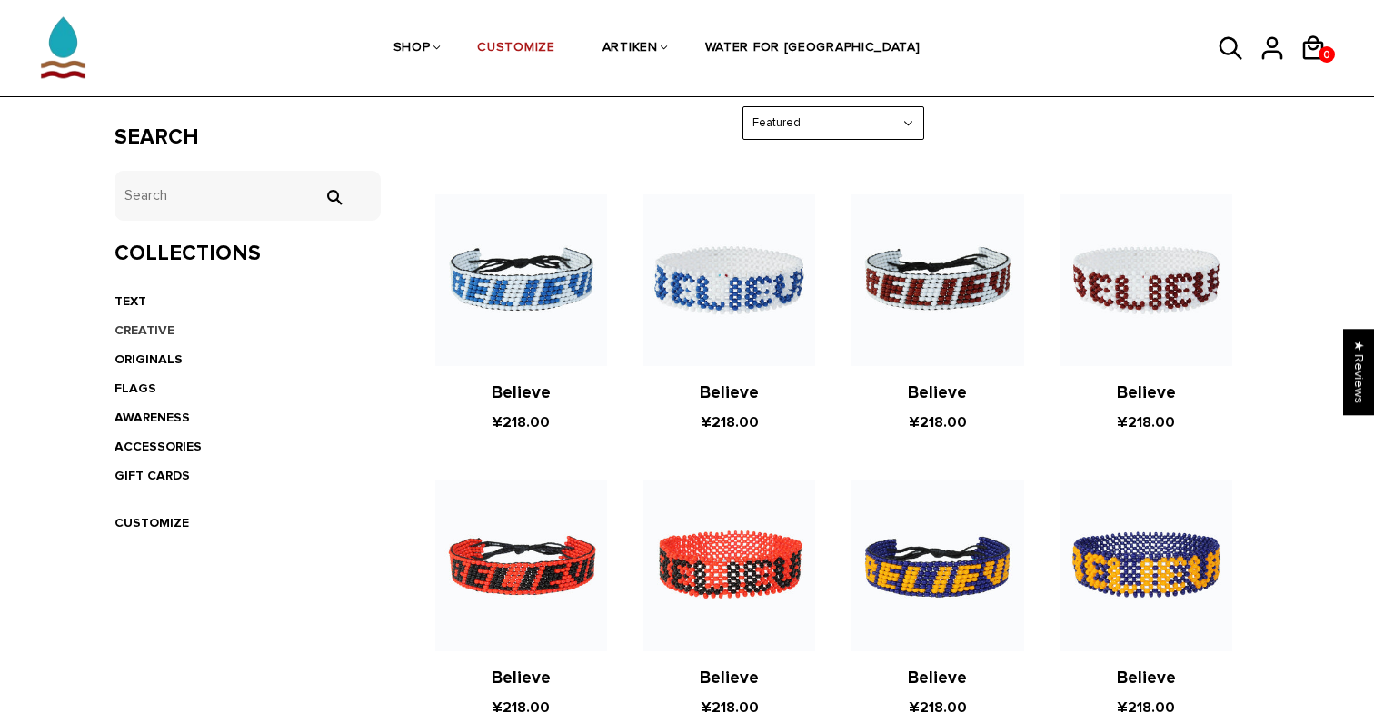
click at [133, 324] on link "CREATIVE" at bounding box center [144, 330] width 60 height 15
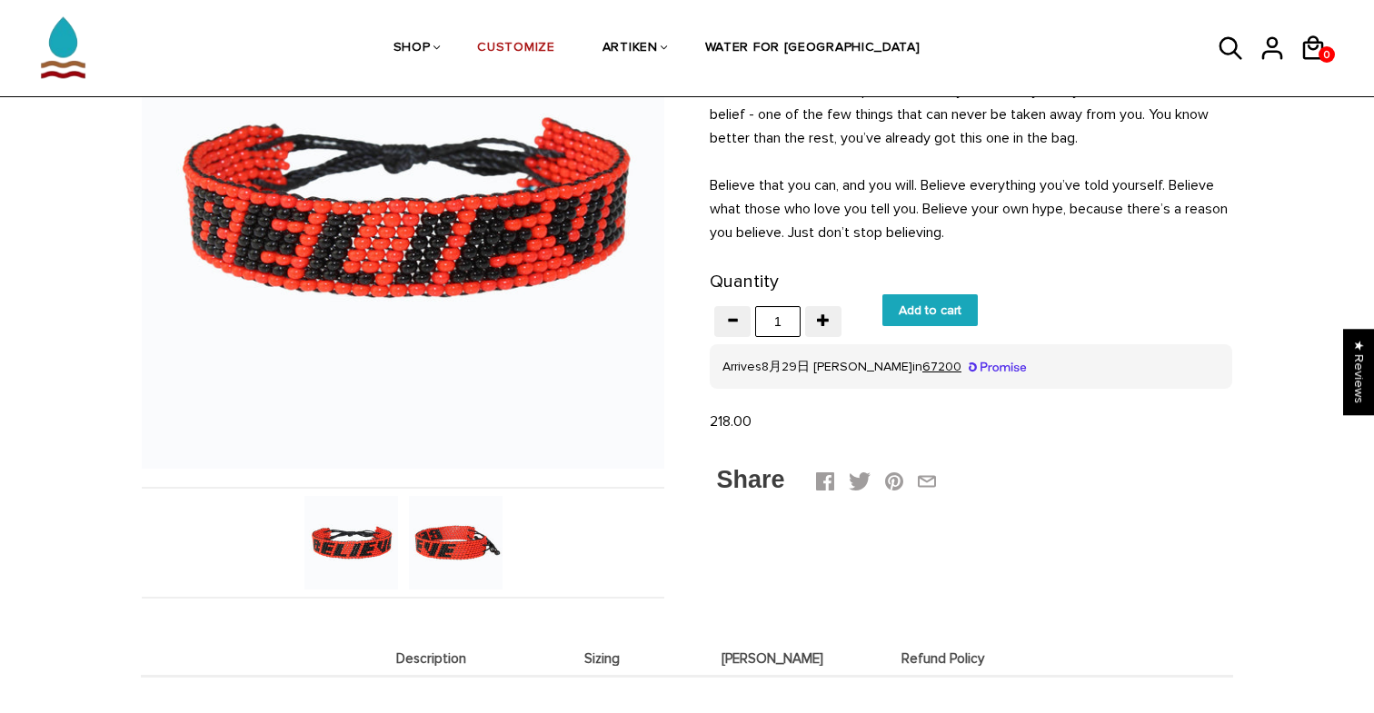
scroll to position [243, 0]
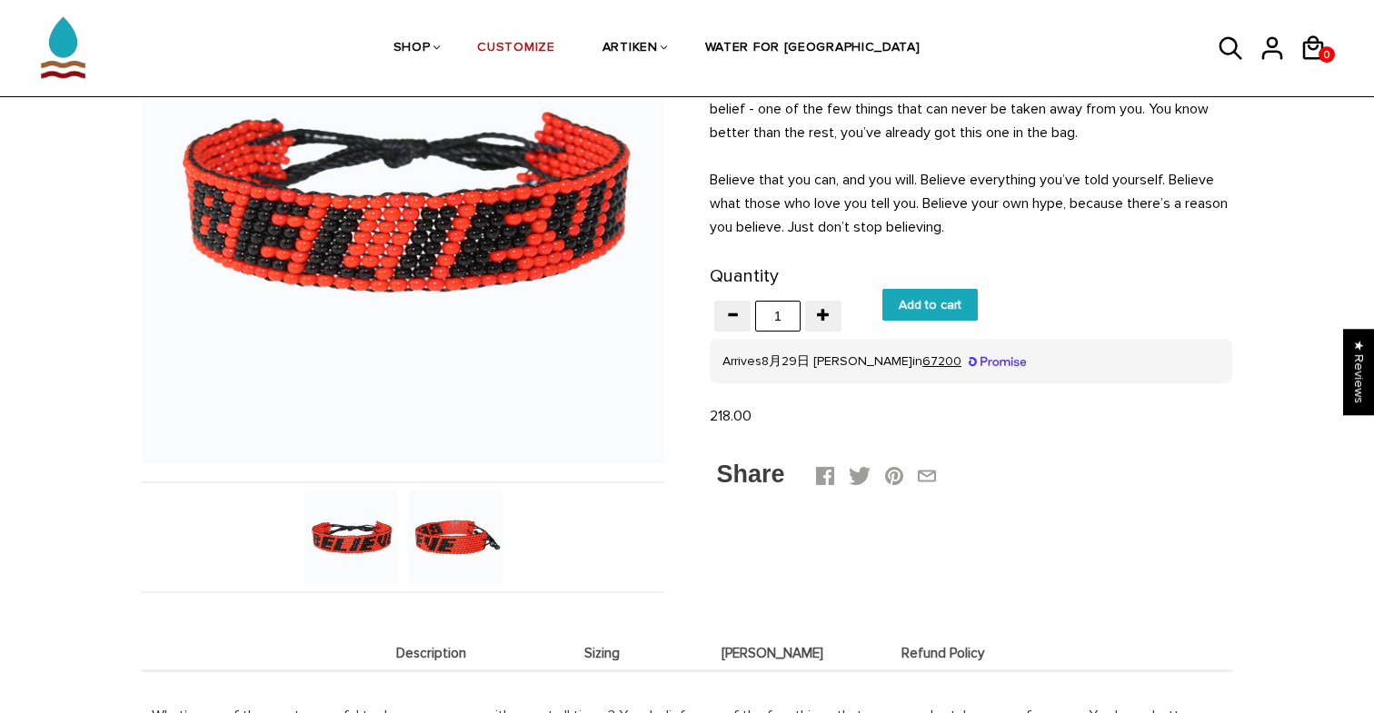
click at [459, 529] on img at bounding box center [456, 538] width 94 height 94
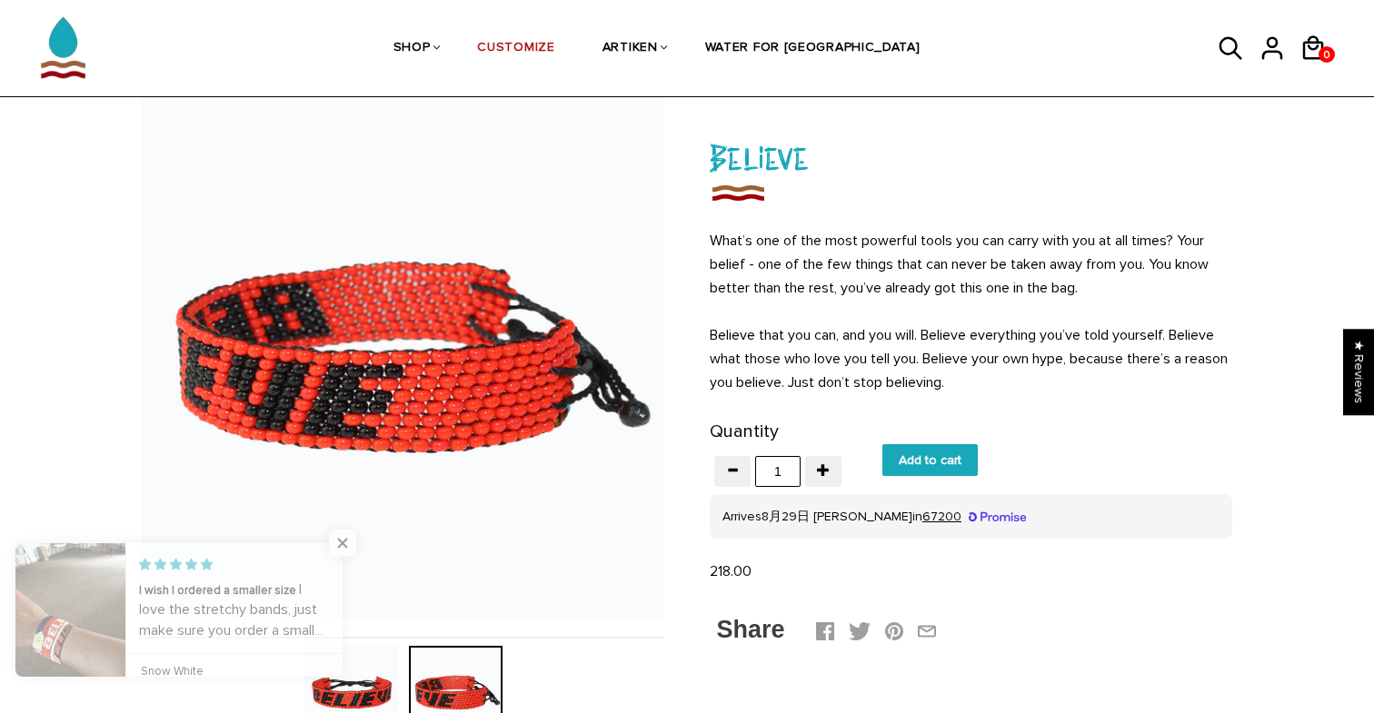
scroll to position [88, 0]
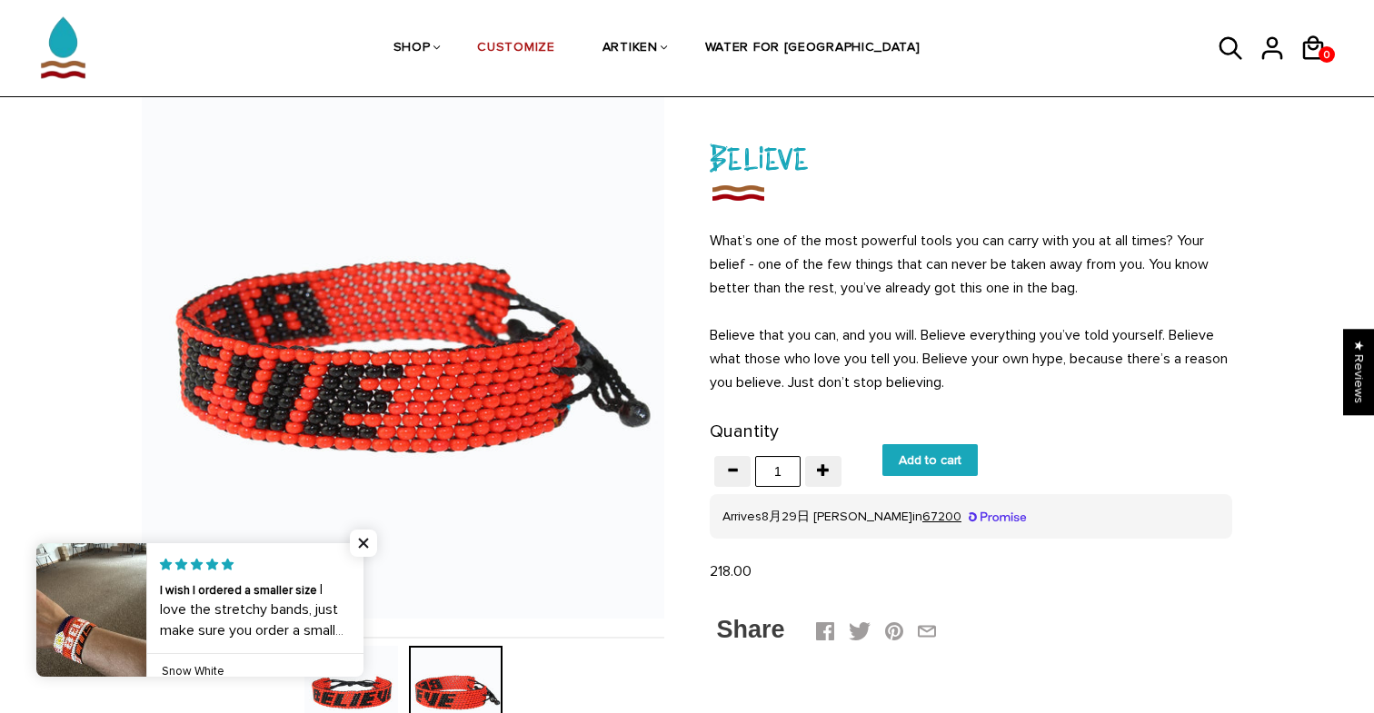
click at [363, 602] on link at bounding box center [363, 610] width 0 height 134
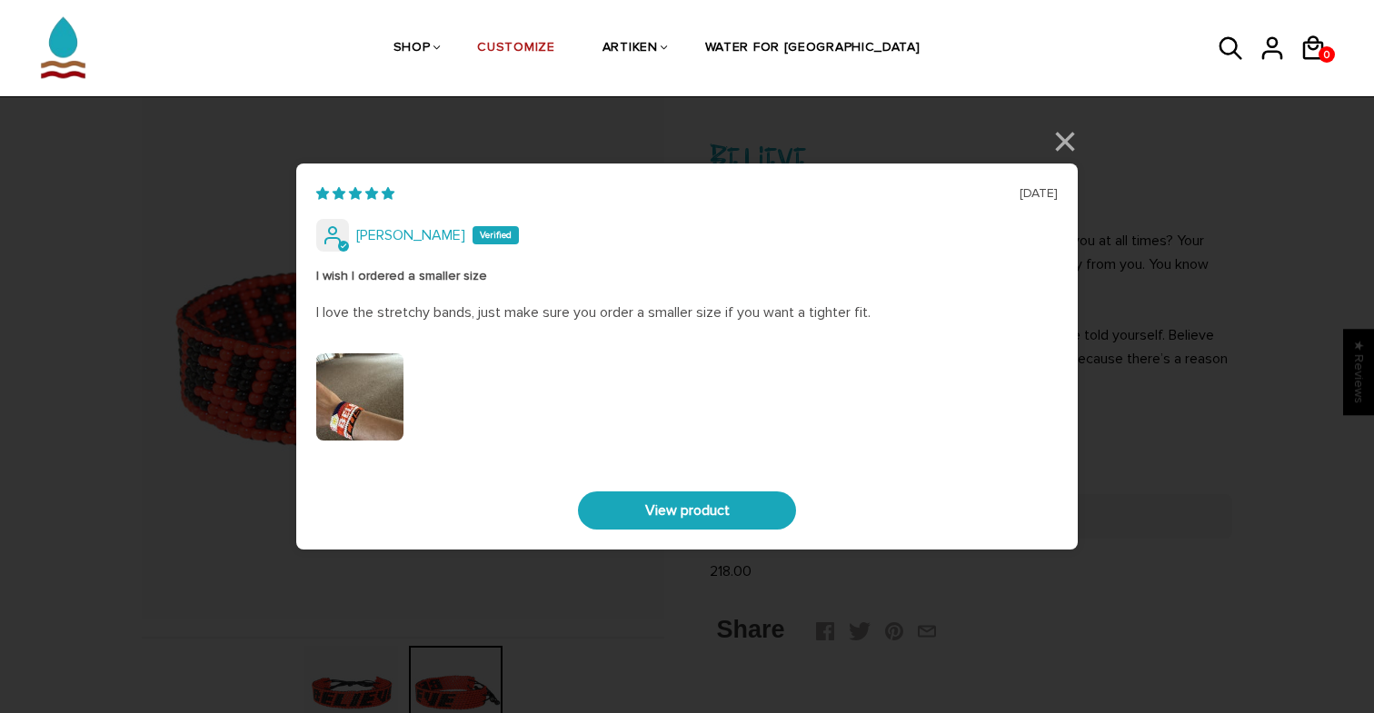
click at [371, 389] on img "Link to user picture 0" at bounding box center [359, 396] width 87 height 87
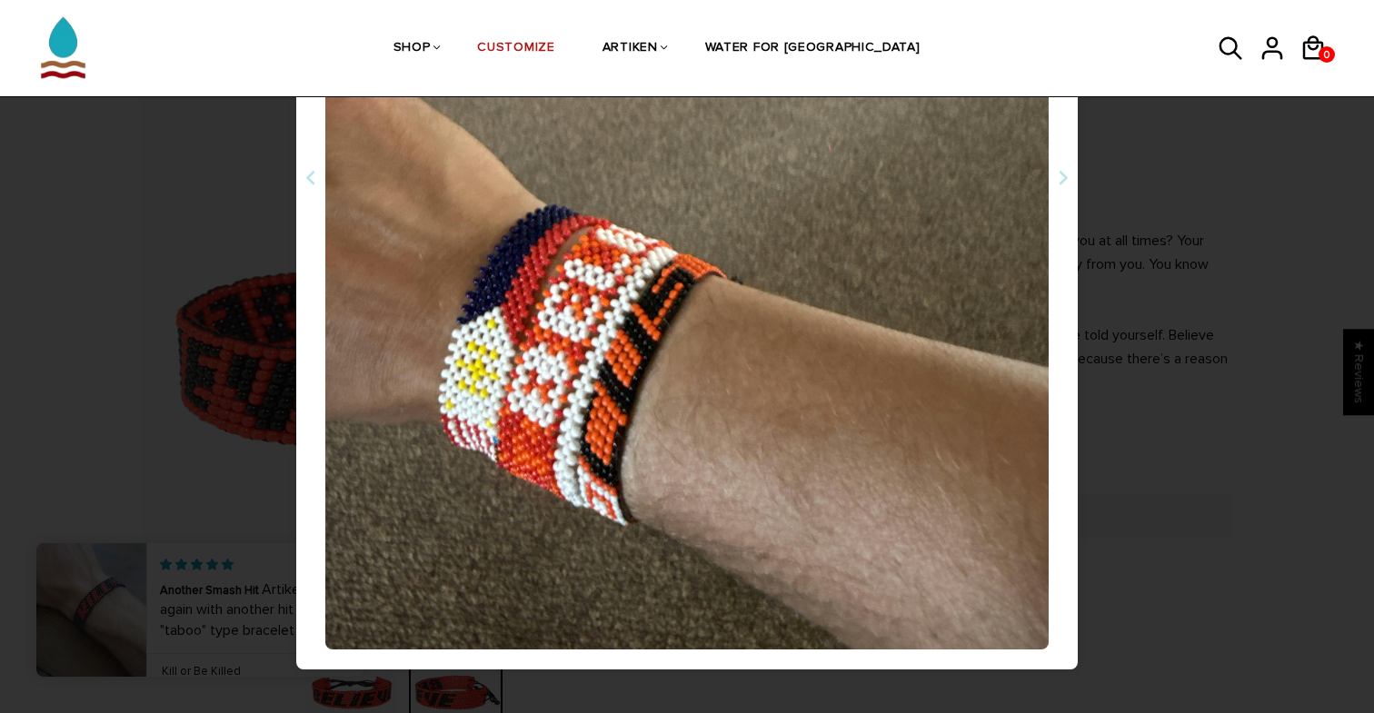
scroll to position [407, 0]
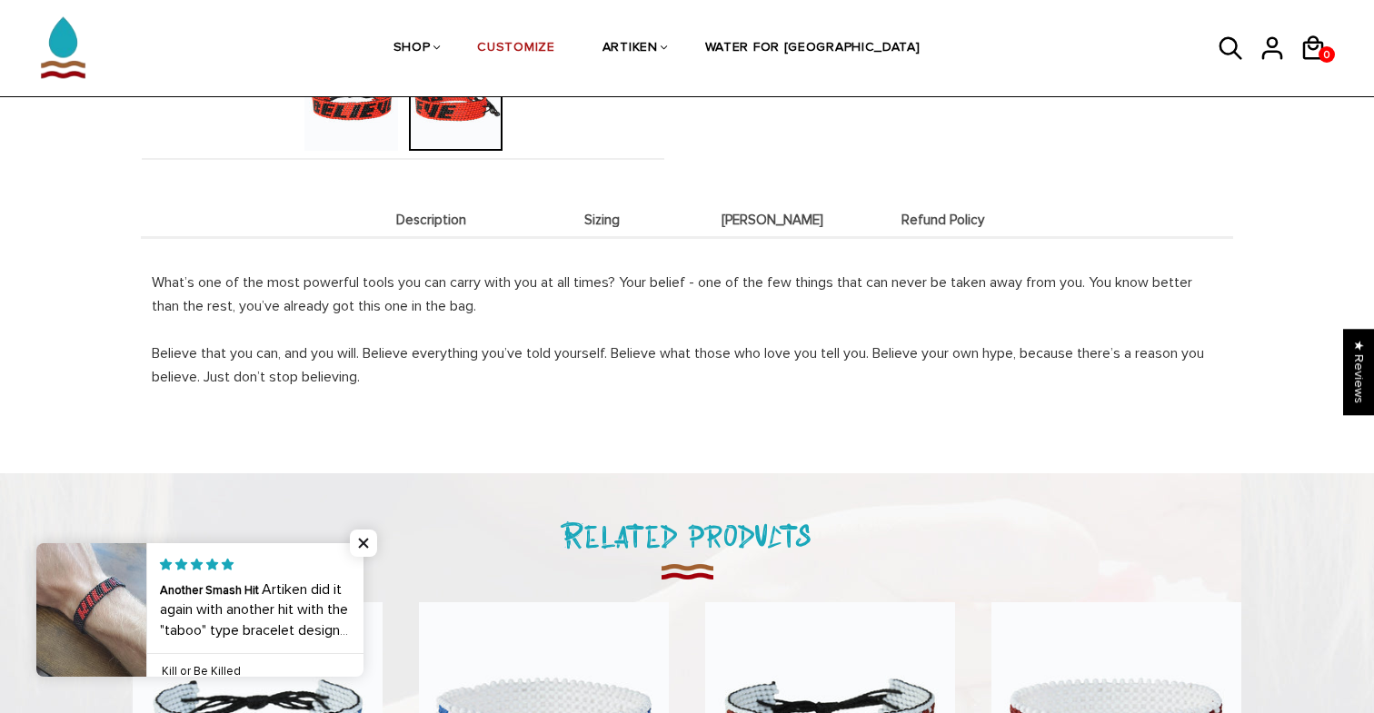
scroll to position [686, 0]
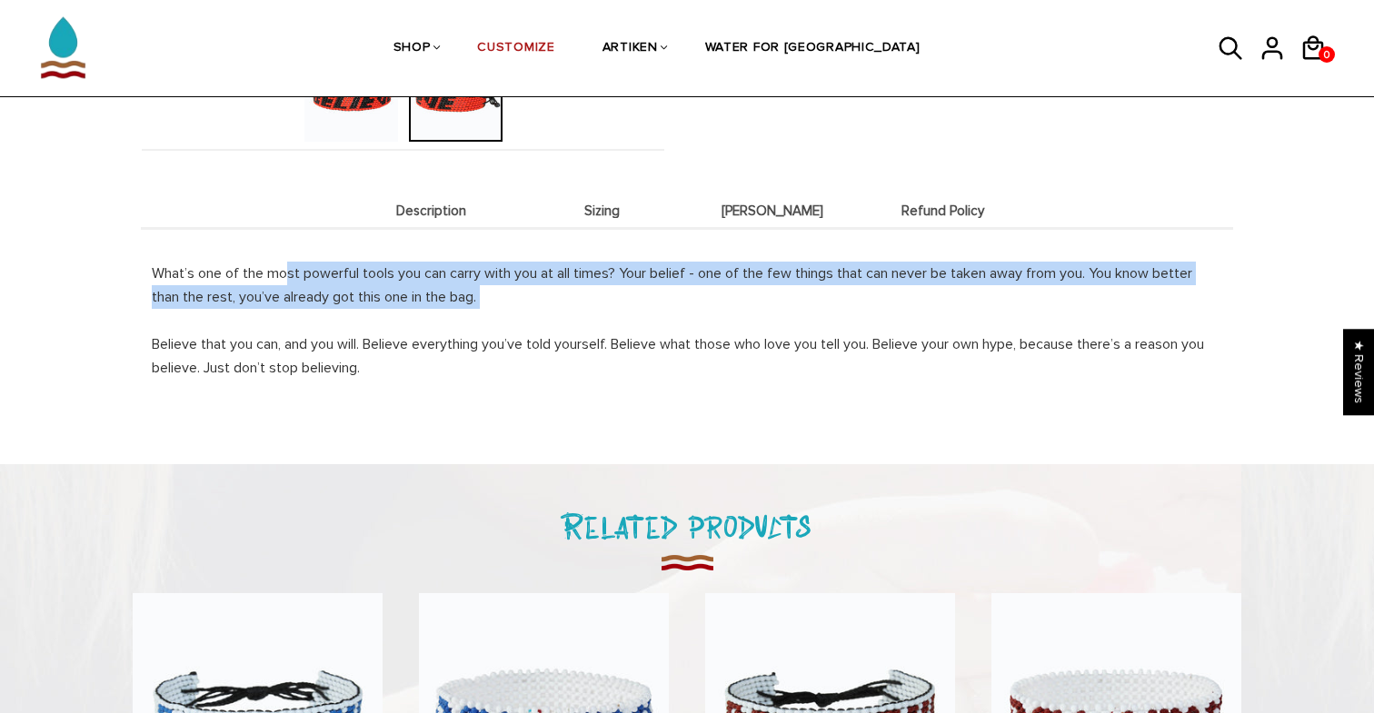
drag, startPoint x: 283, startPoint y: 277, endPoint x: 398, endPoint y: 313, distance: 120.7
click at [398, 313] on p "What’s one of the most powerful tools you can carry with you at all times? Your…" at bounding box center [687, 321] width 1070 height 118
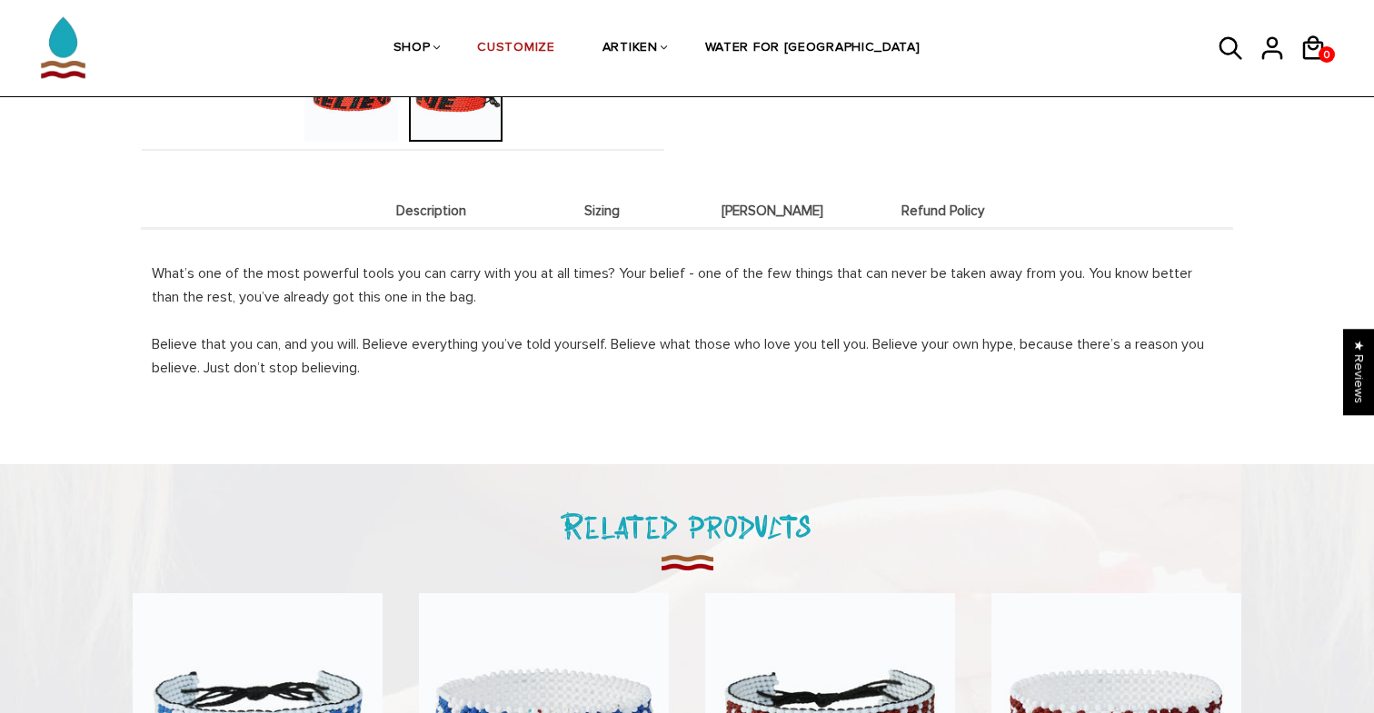
click at [619, 208] on span "Sizing" at bounding box center [602, 211] width 162 height 15
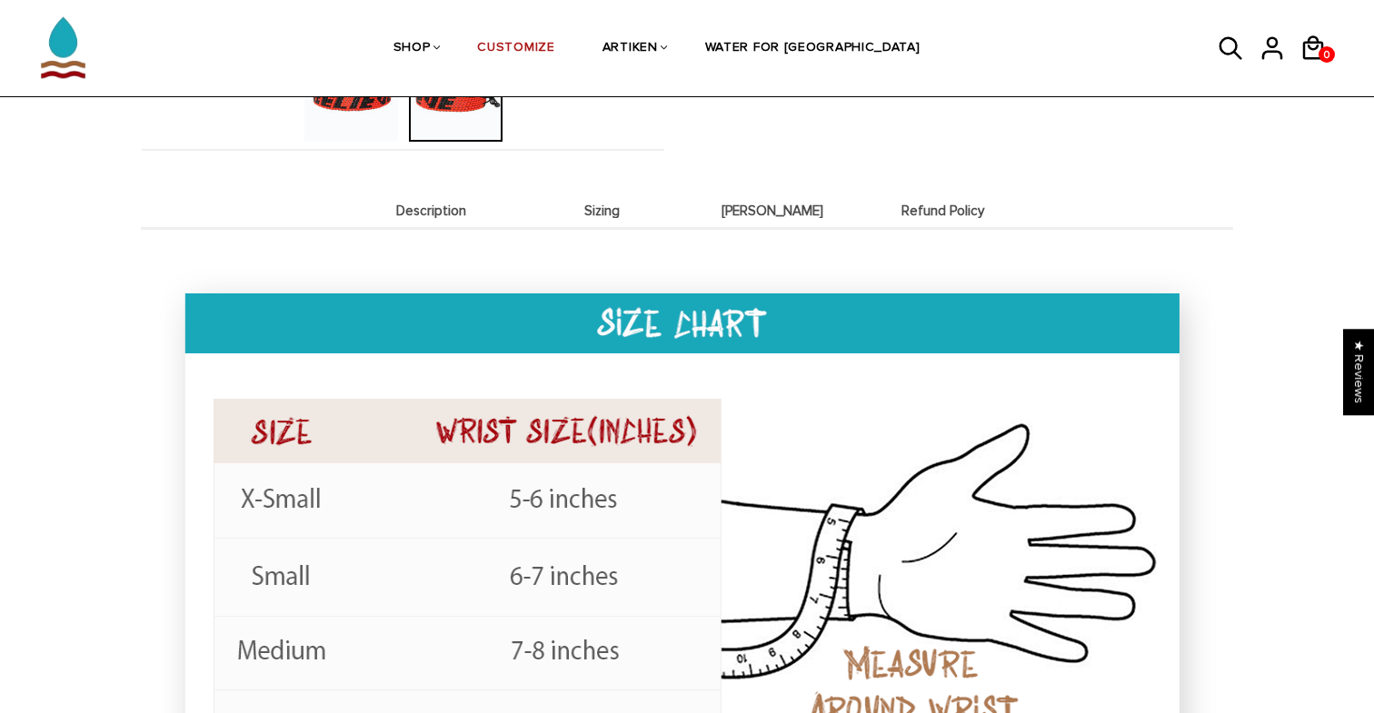
click at [463, 218] on li "Description" at bounding box center [431, 210] width 171 height 35
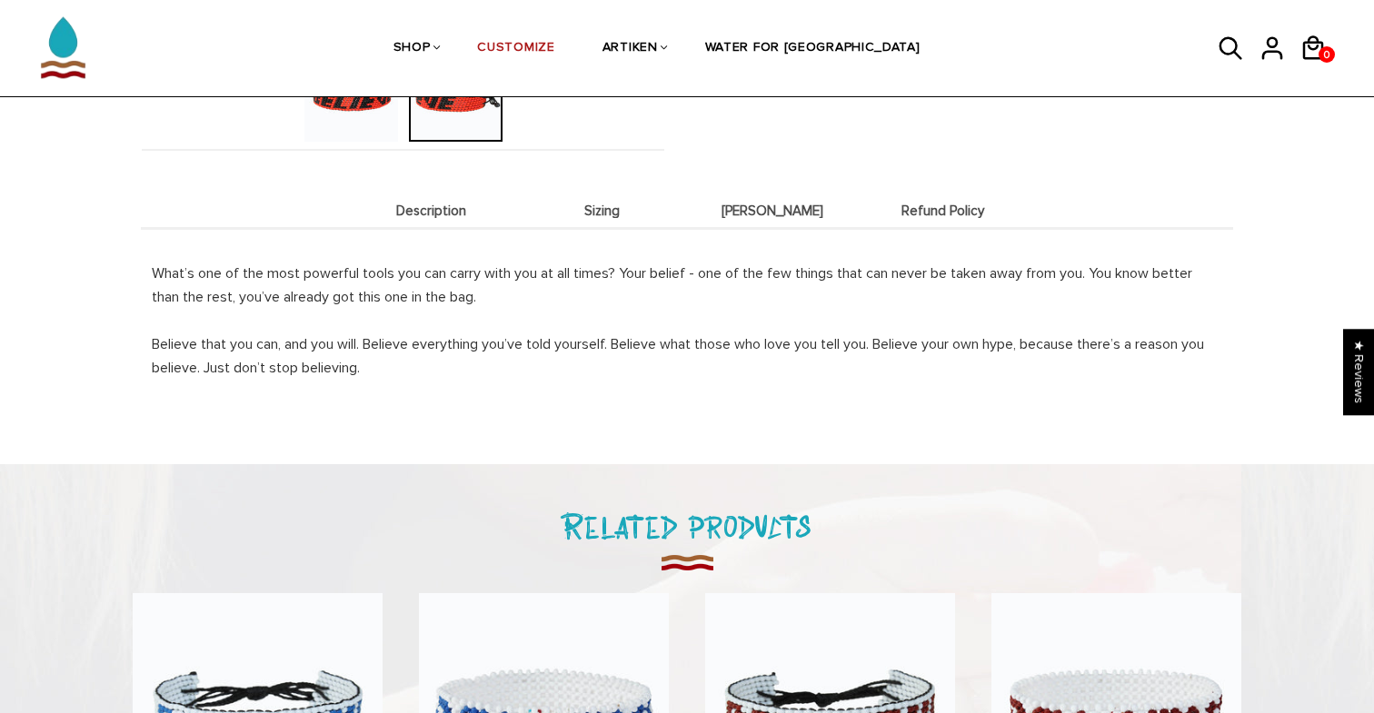
click at [808, 211] on span "Deets" at bounding box center [772, 211] width 162 height 15
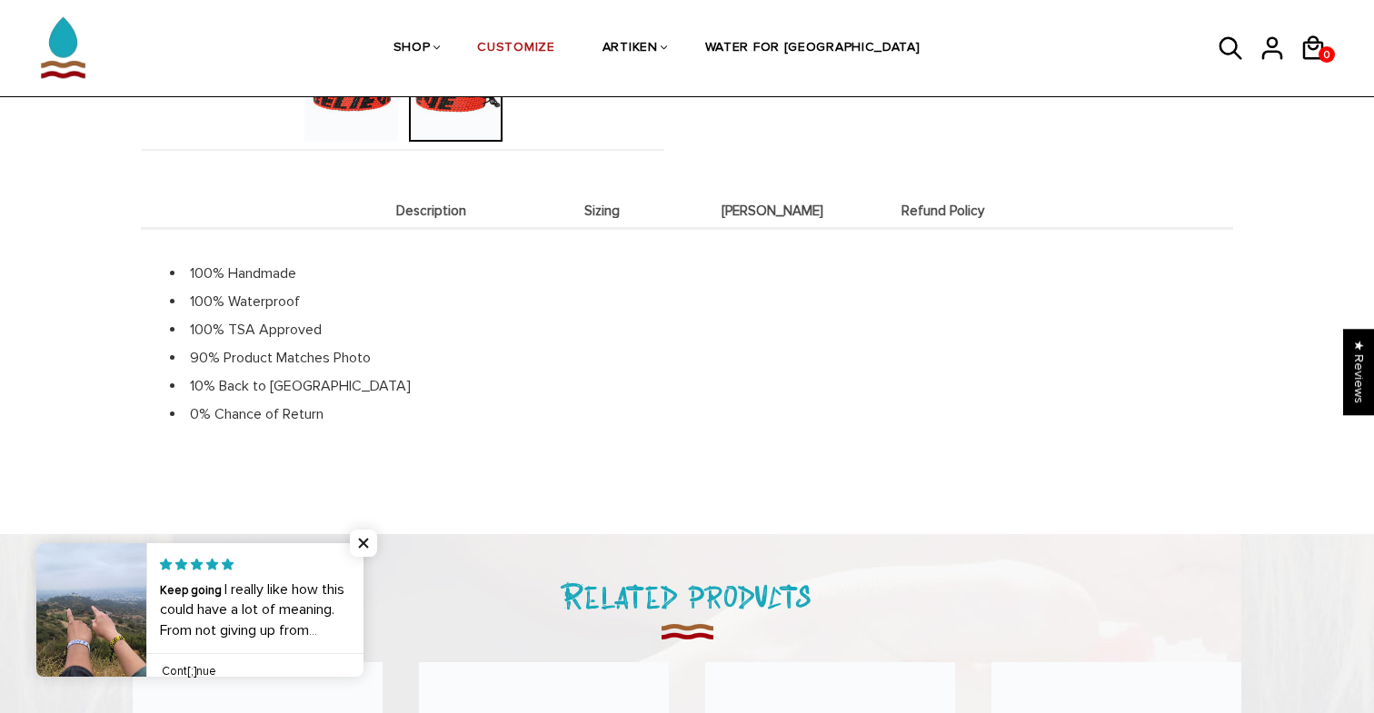
click at [901, 208] on span "Refund Policy" at bounding box center [943, 211] width 162 height 15
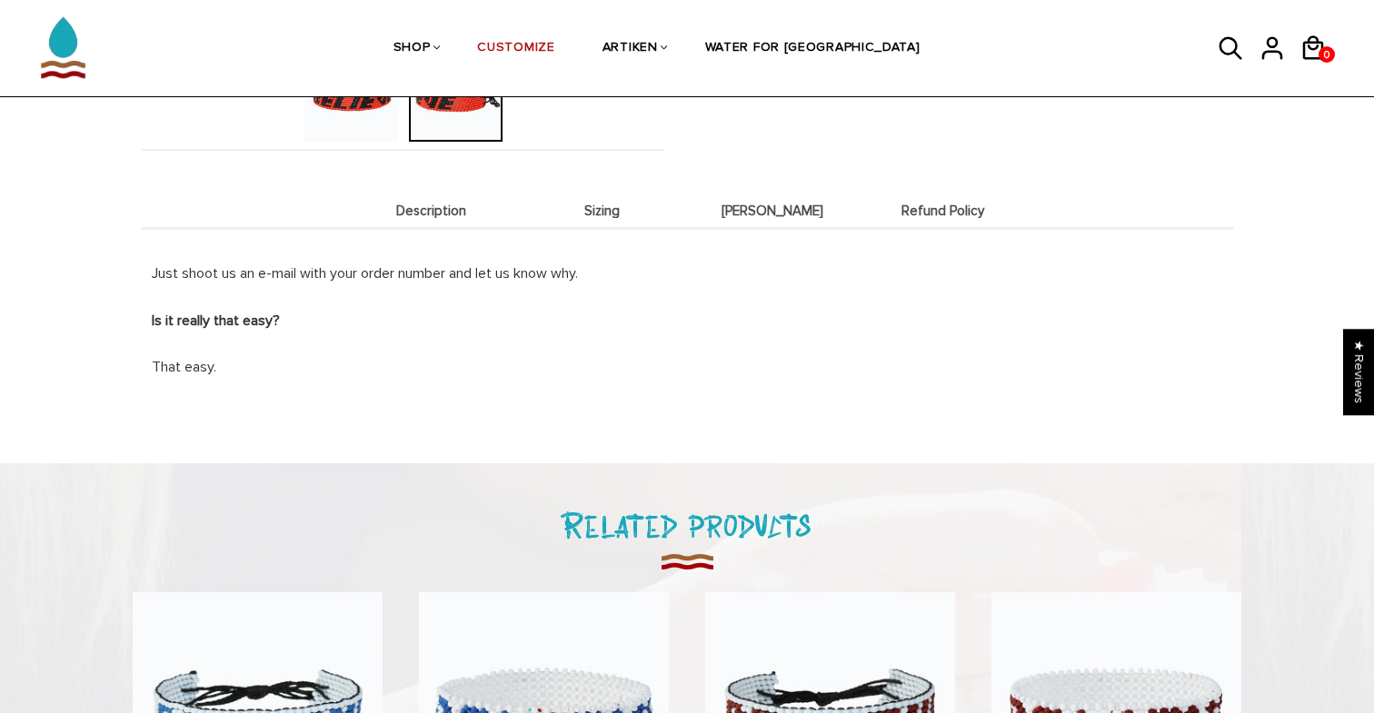
click at [770, 213] on span "Deets" at bounding box center [772, 211] width 162 height 15
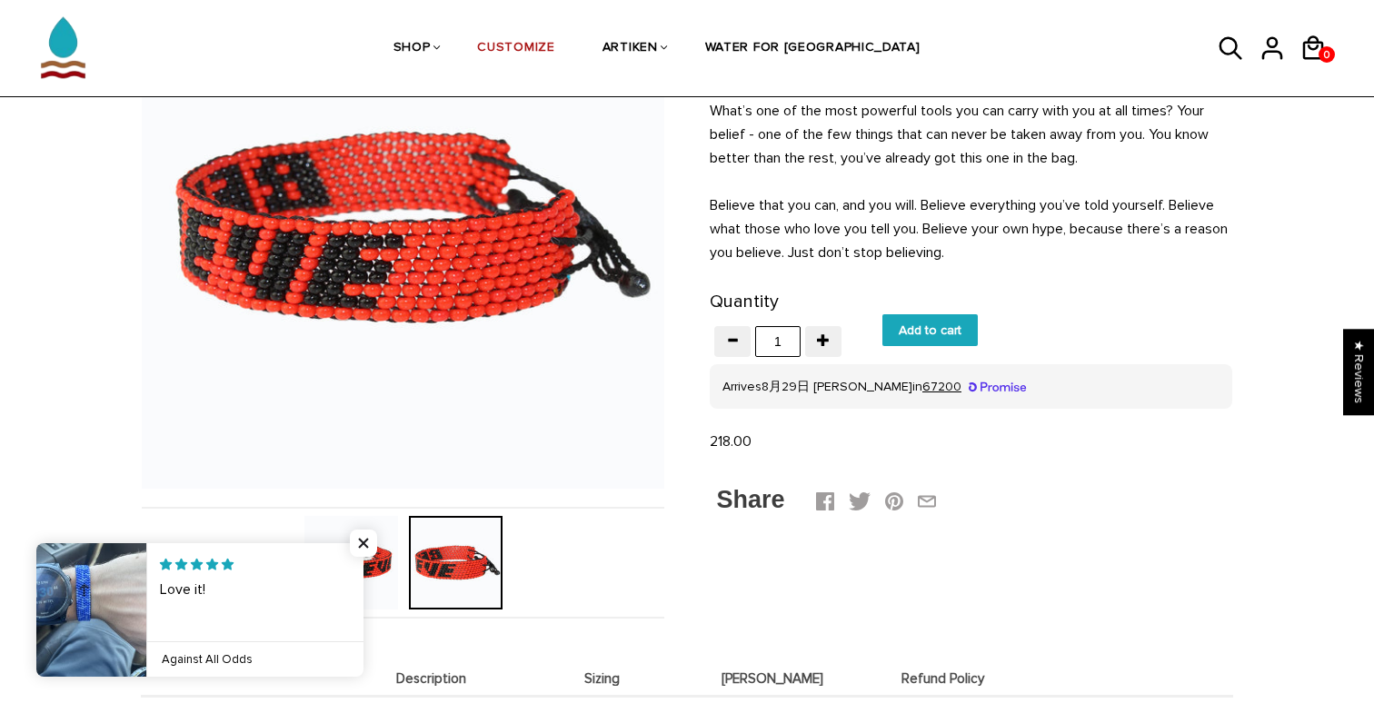
scroll to position [227, 0]
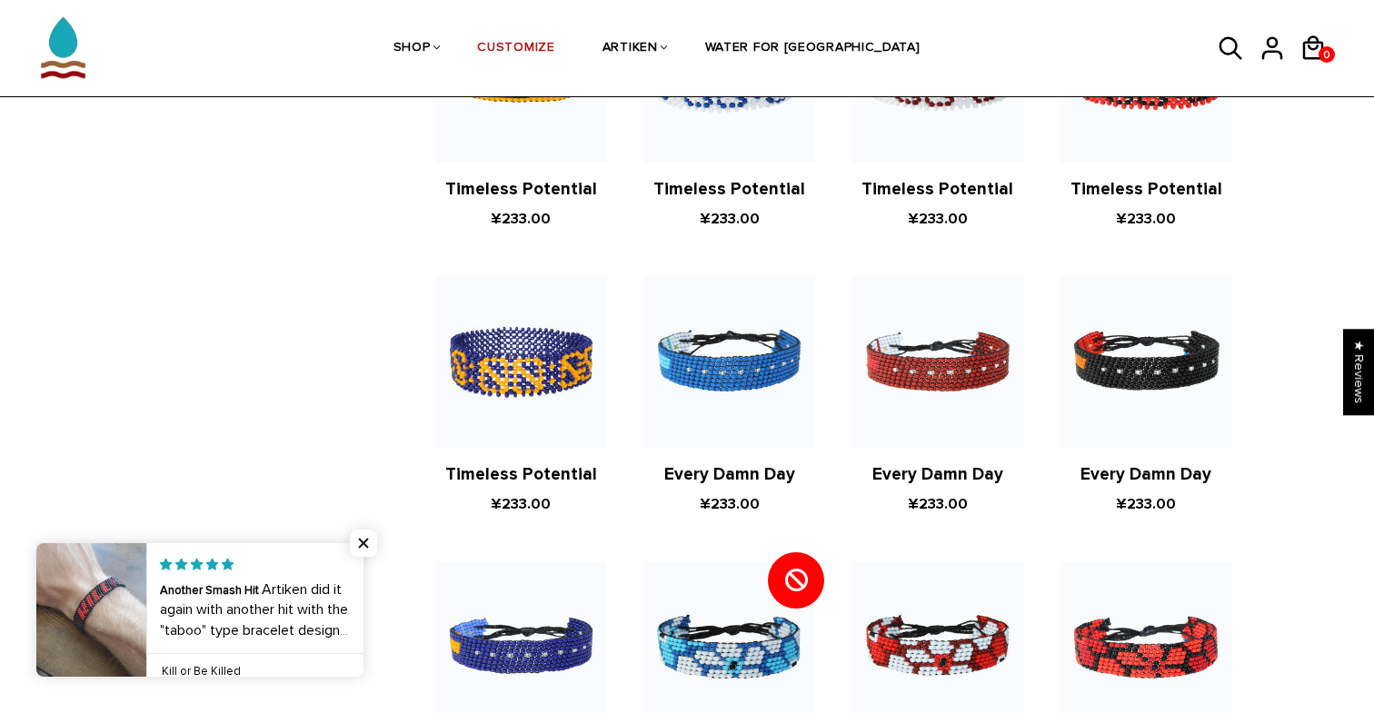
scroll to position [371, 0]
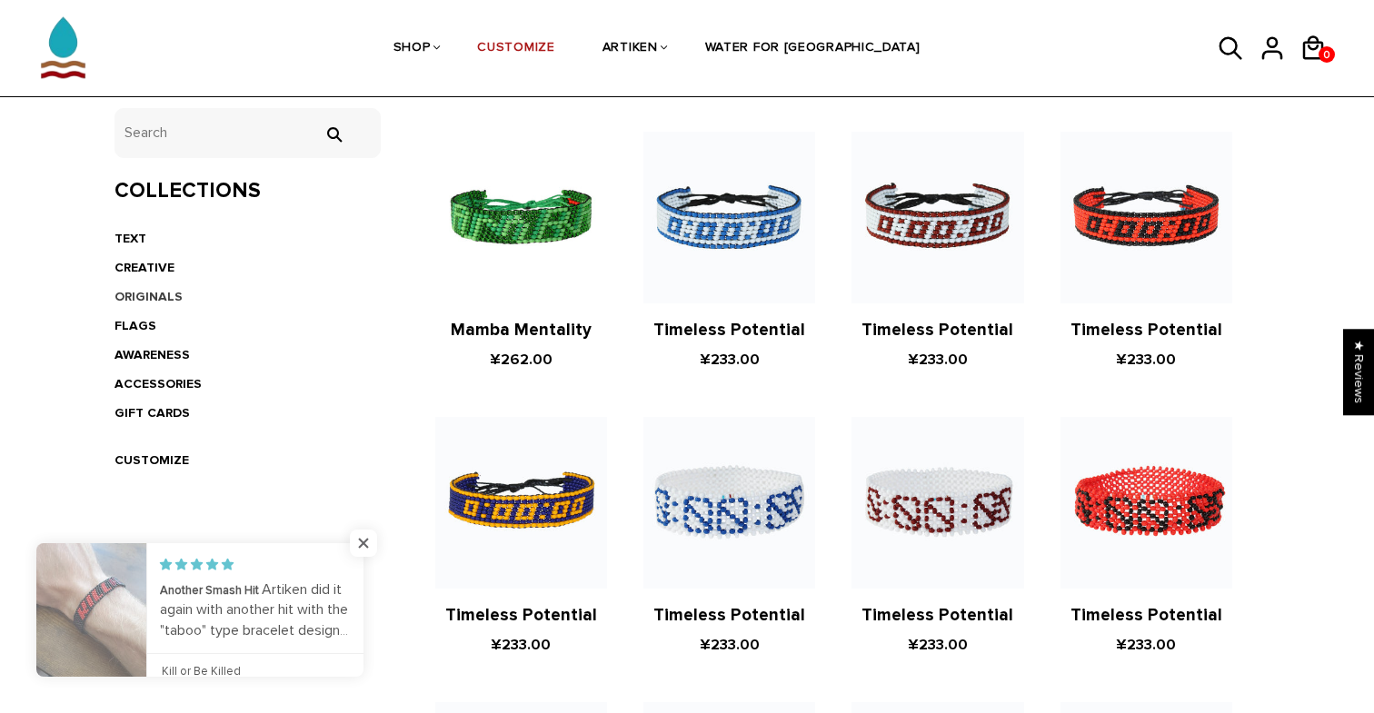
click at [151, 293] on link "ORIGINALS" at bounding box center [148, 296] width 68 height 15
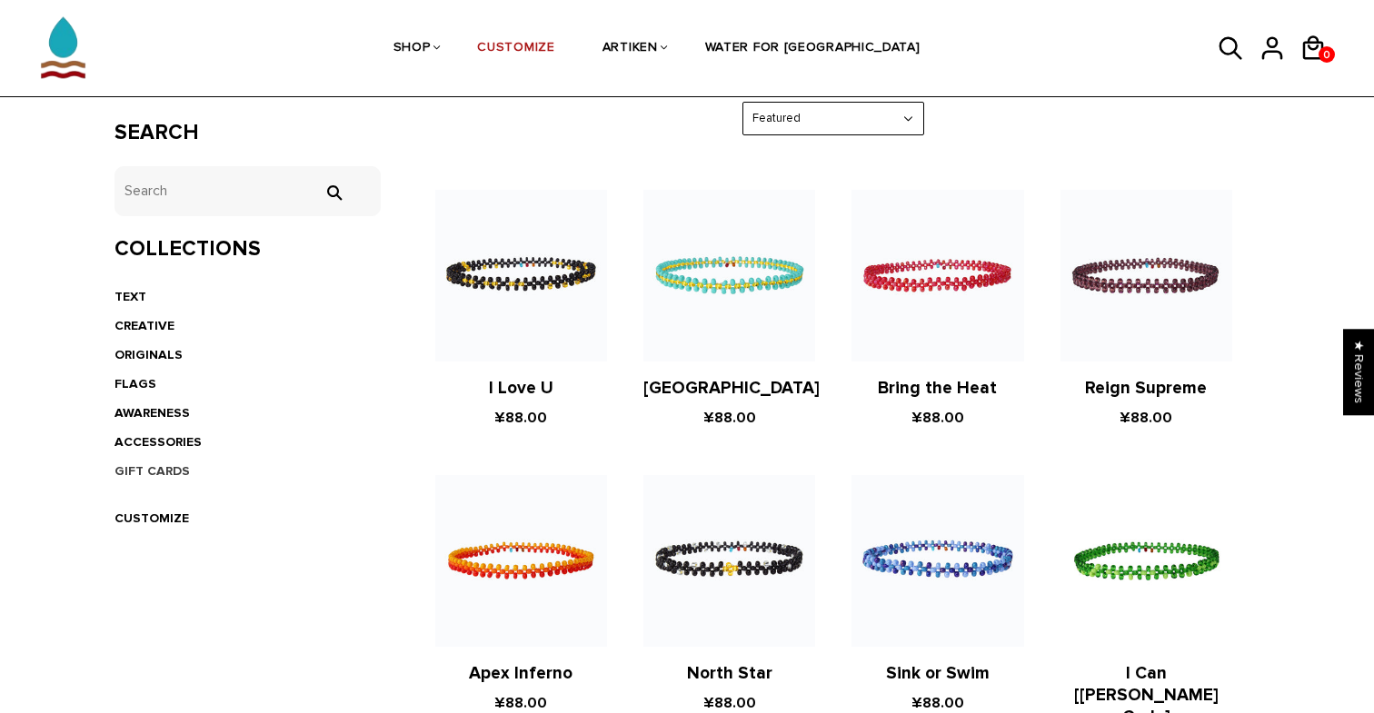
scroll to position [293, 0]
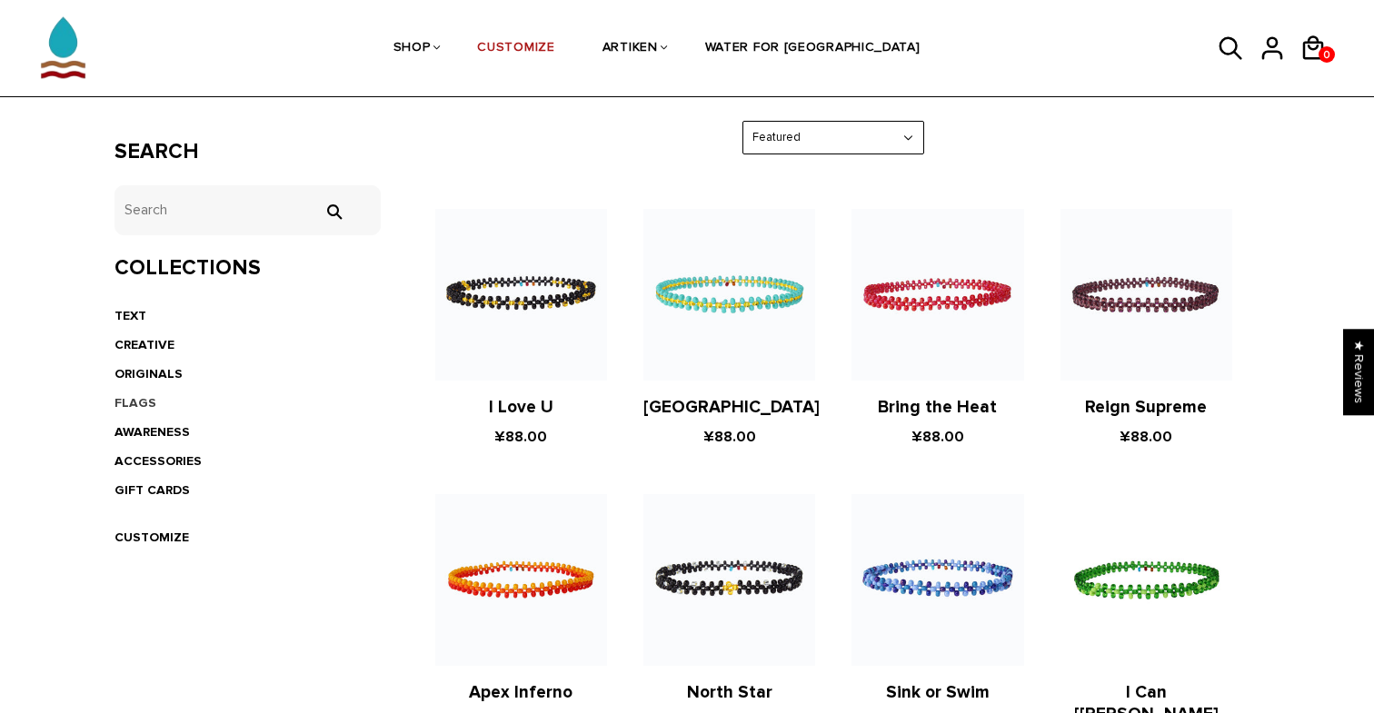
click at [144, 399] on link "FLAGS" at bounding box center [135, 402] width 42 height 15
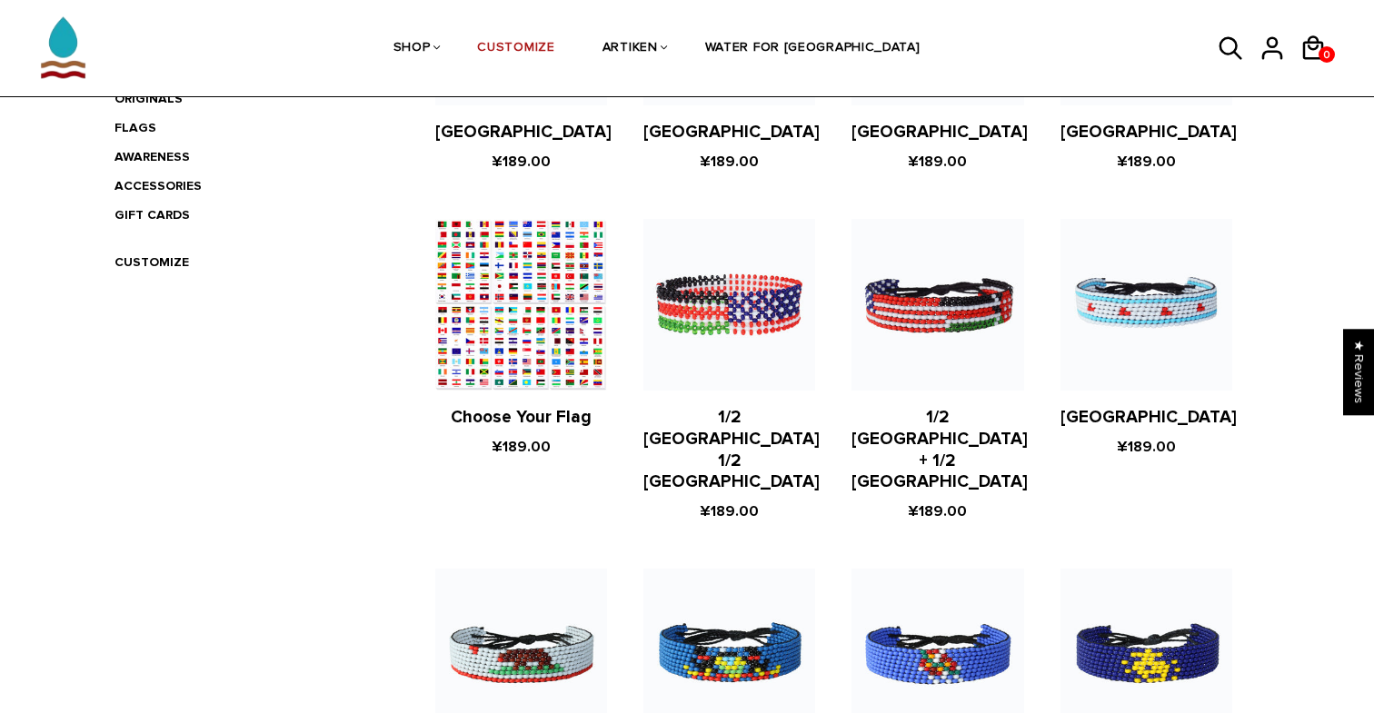
scroll to position [541, 0]
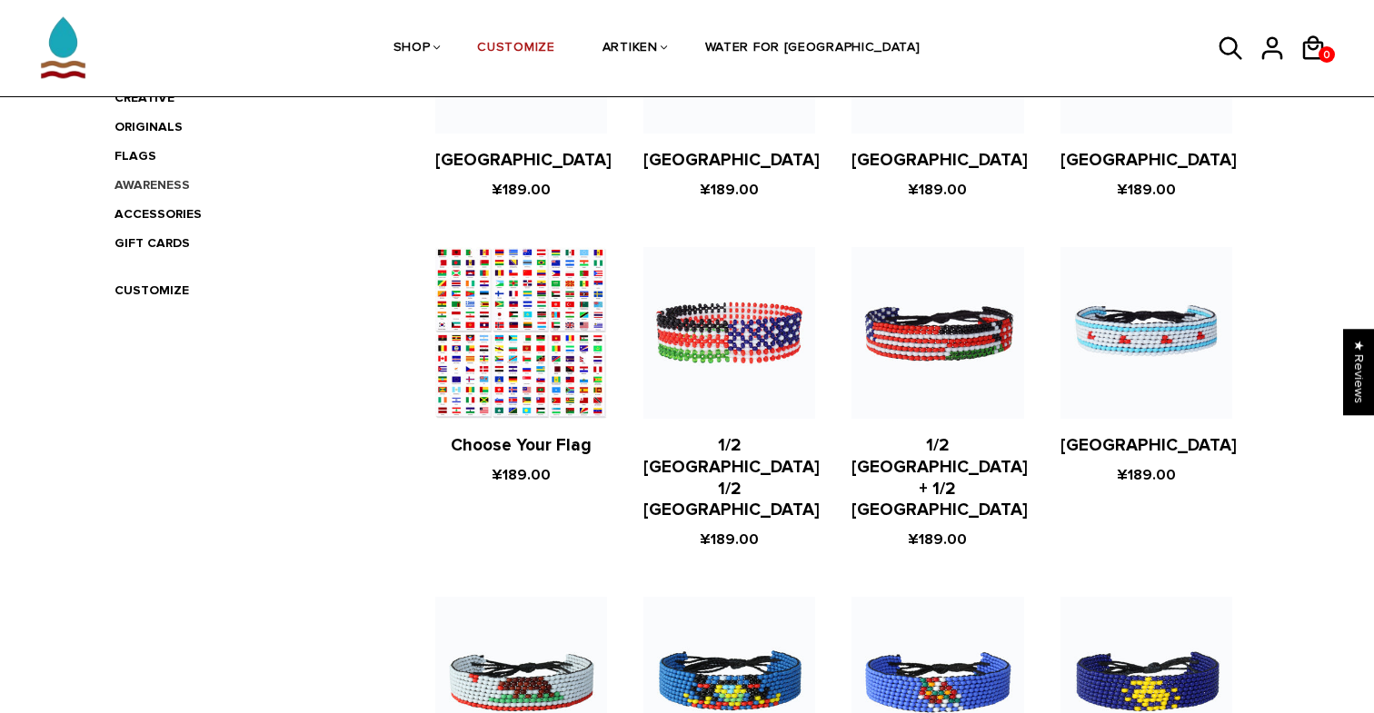
click at [177, 190] on link "AWARENESS" at bounding box center [151, 184] width 75 height 15
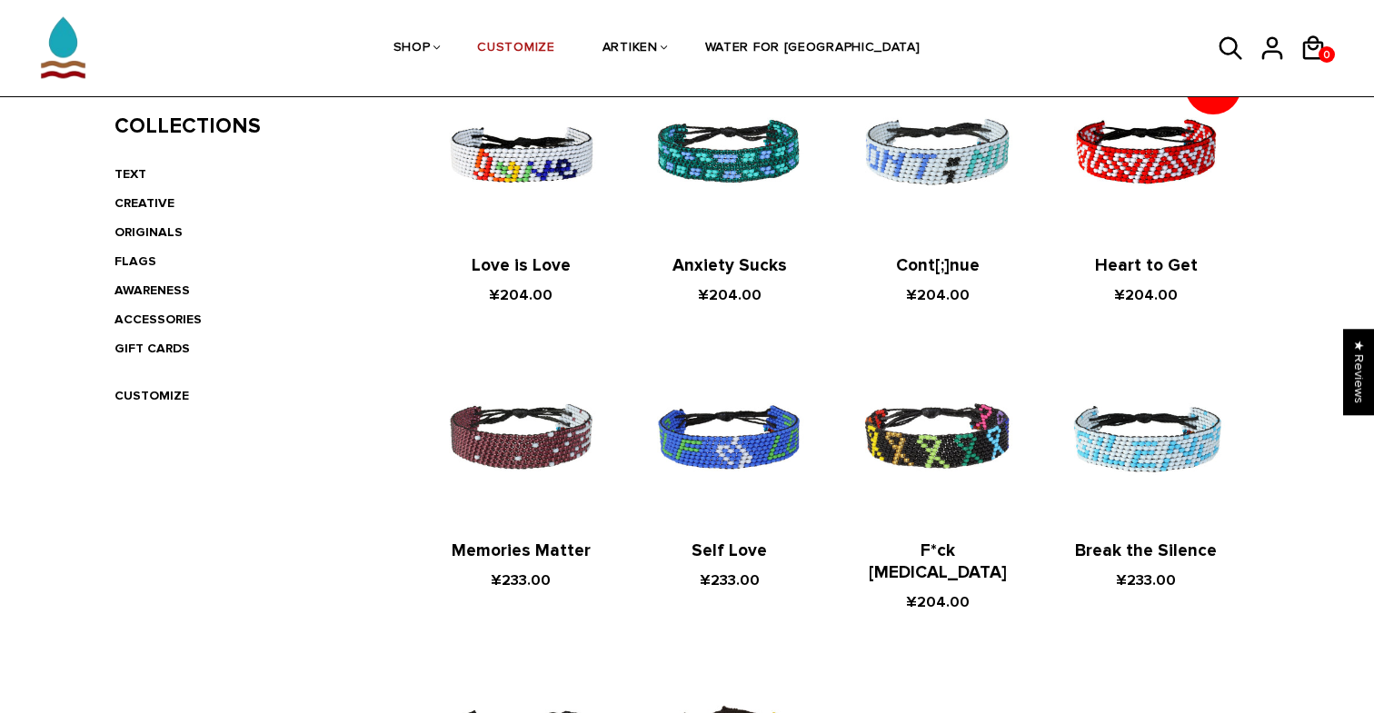
scroll to position [366, 0]
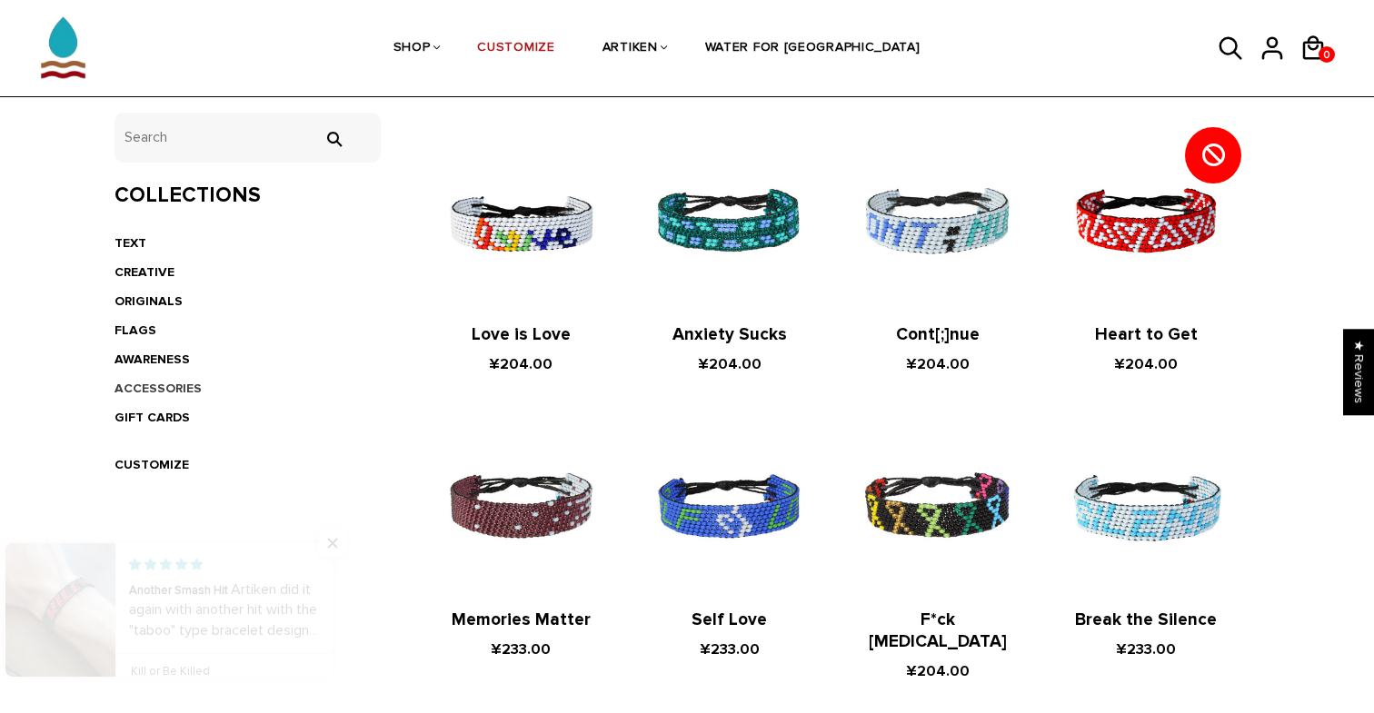
click at [175, 387] on link "ACCESSORIES" at bounding box center [157, 388] width 87 height 15
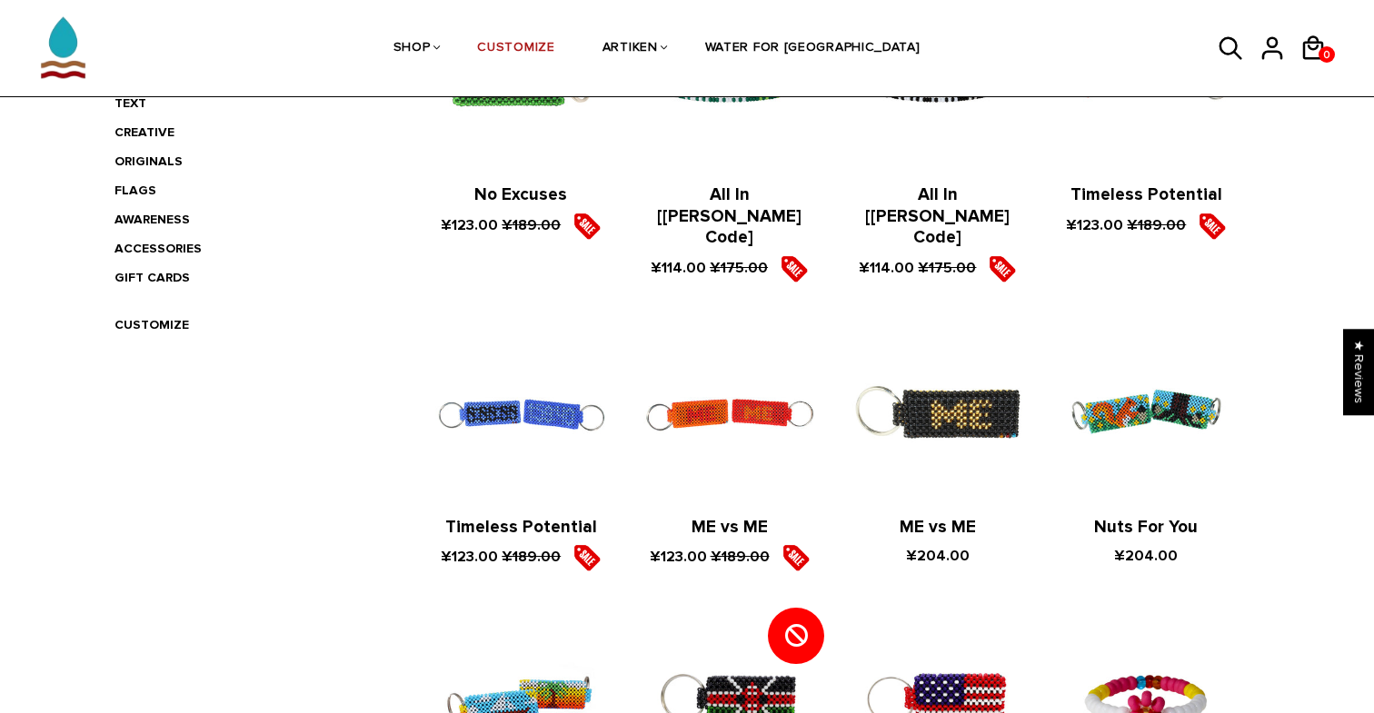
scroll to position [543, 0]
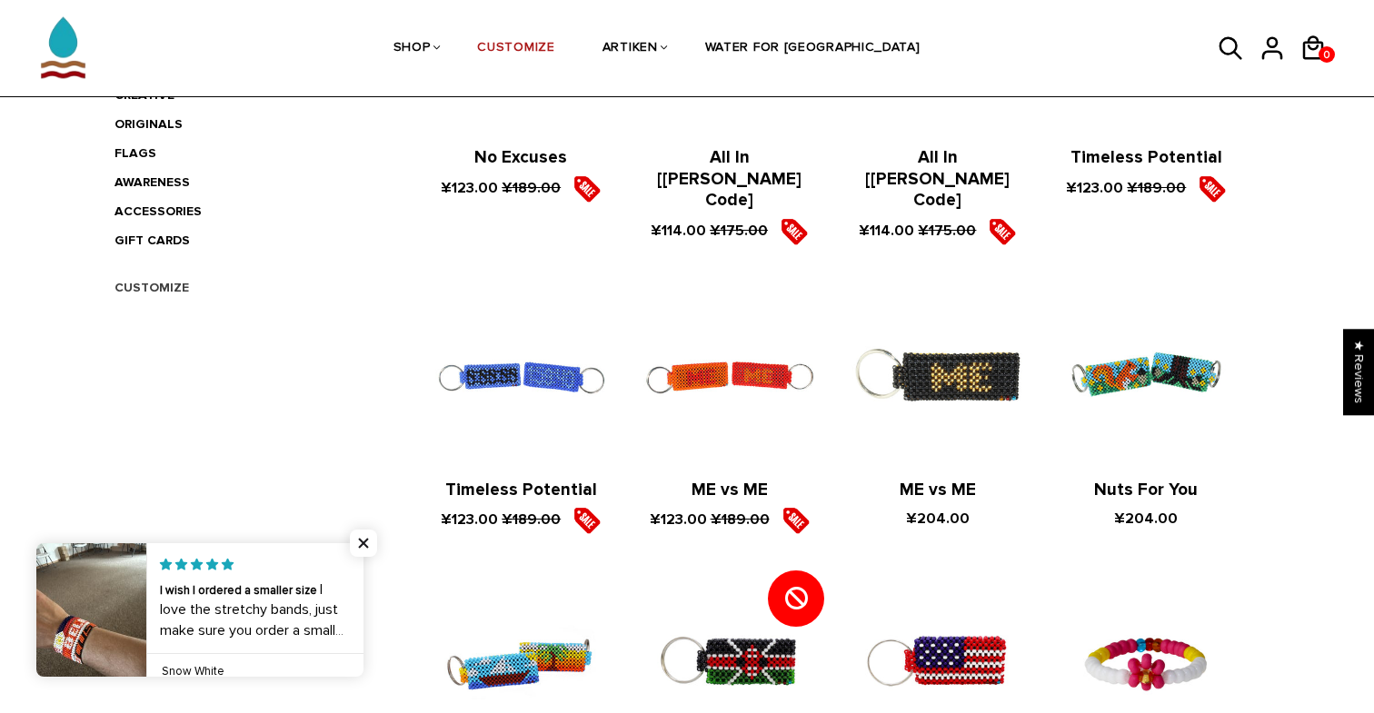
click at [166, 290] on link "CUSTOMIZE" at bounding box center [151, 287] width 74 height 15
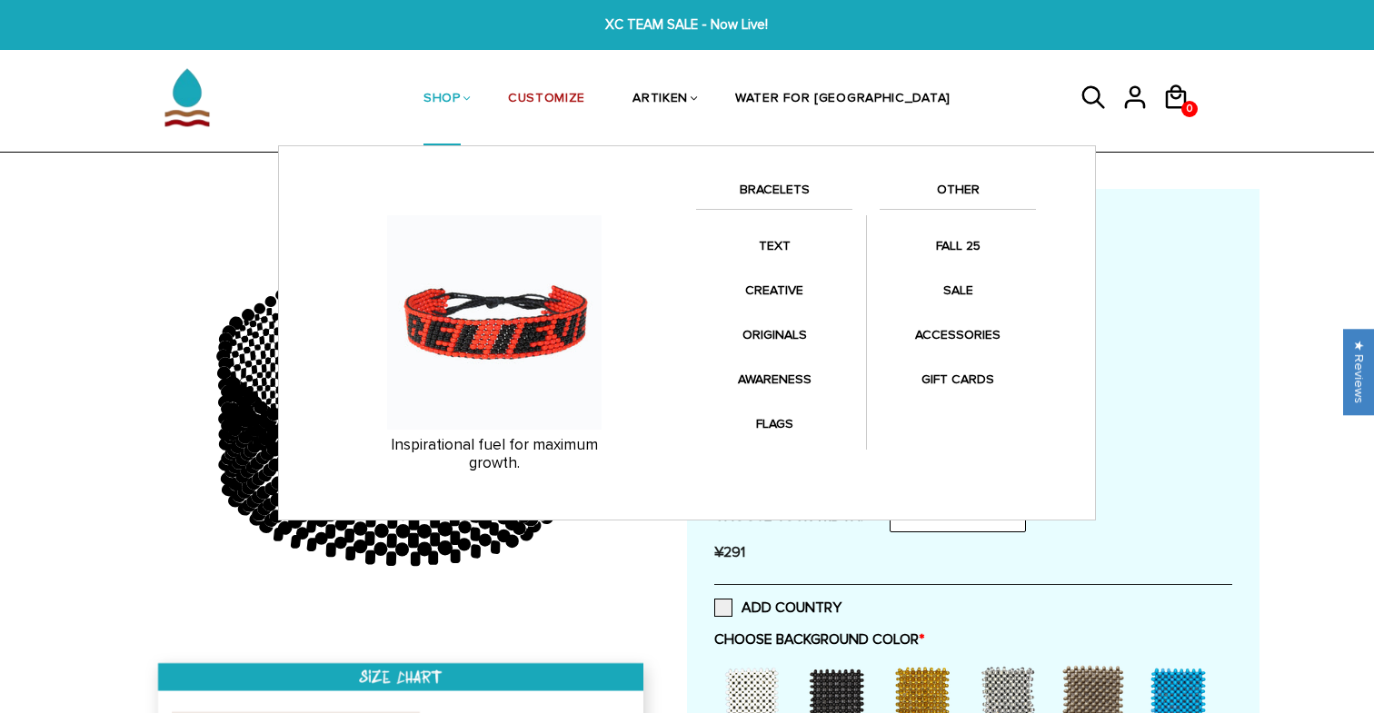
click at [768, 263] on li "TEXT" at bounding box center [774, 249] width 156 height 45
click at [769, 258] on link "TEXT" at bounding box center [774, 245] width 156 height 35
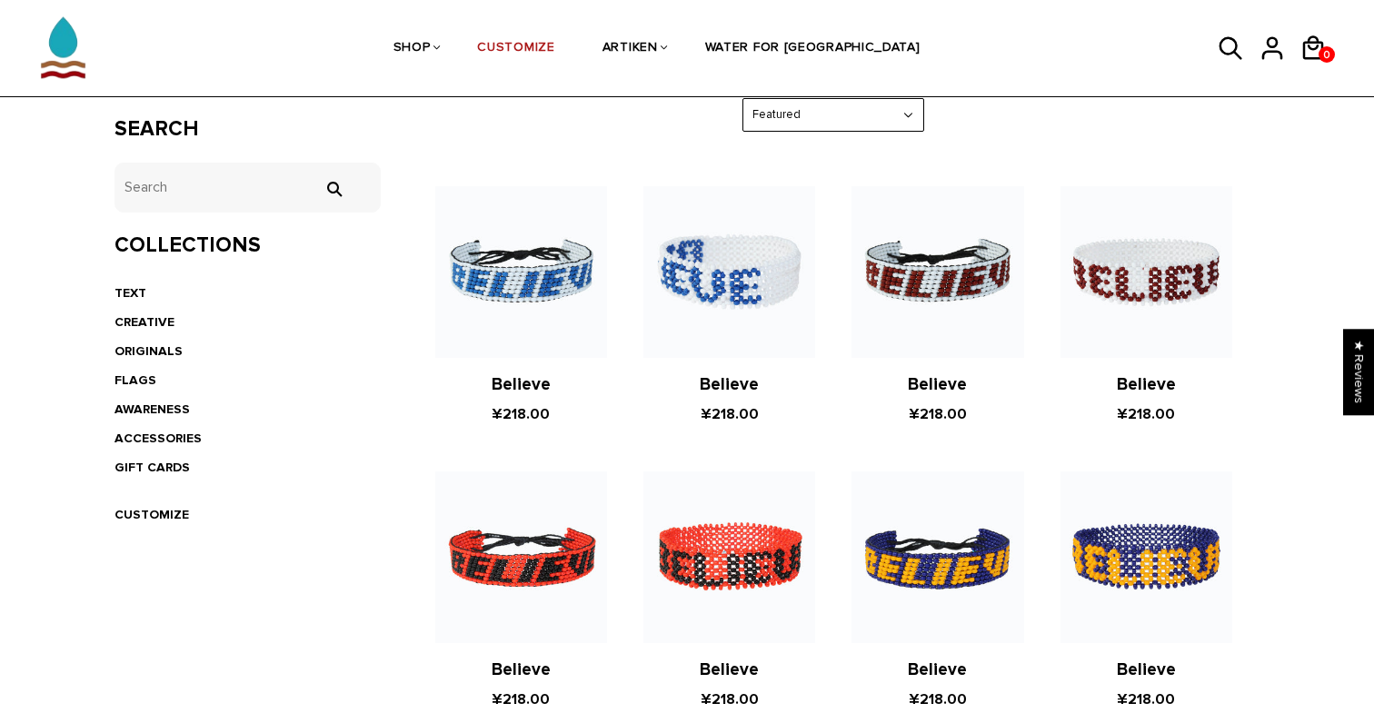
scroll to position [339, 0]
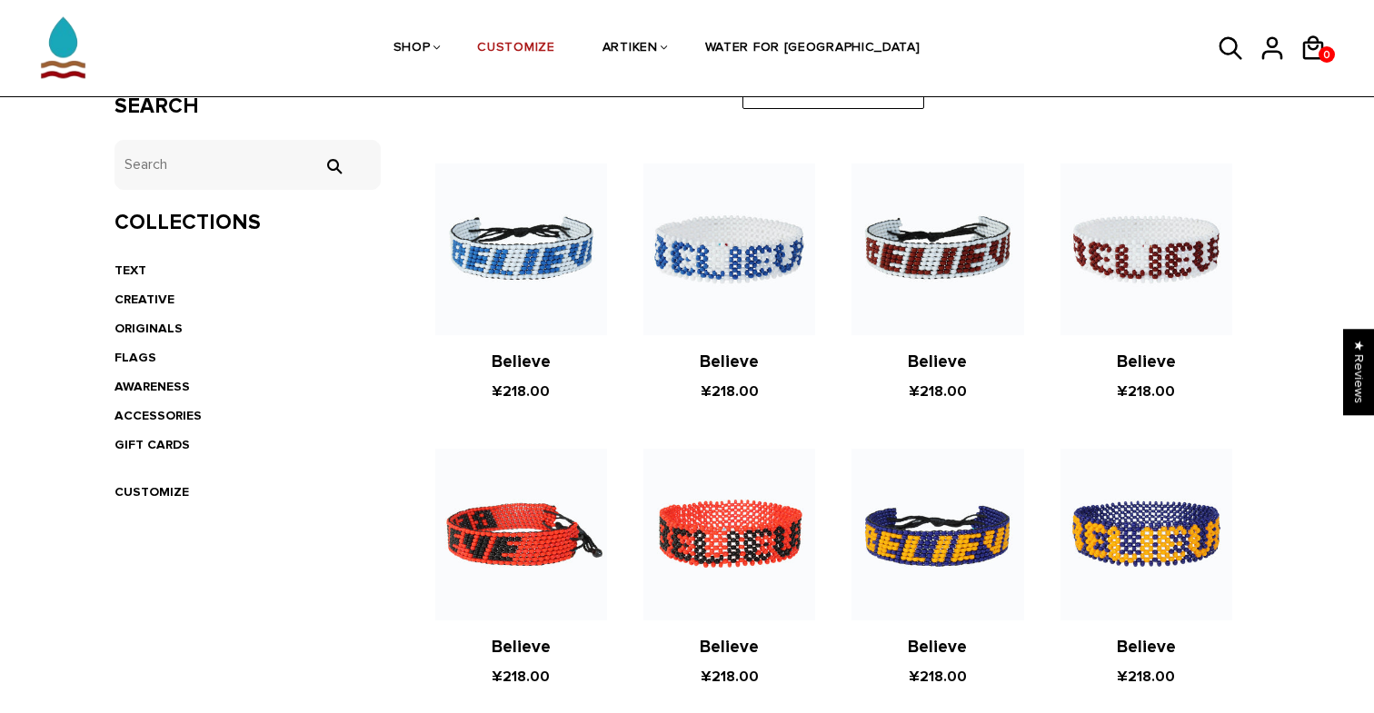
click at [532, 493] on img at bounding box center [521, 535] width 172 height 172
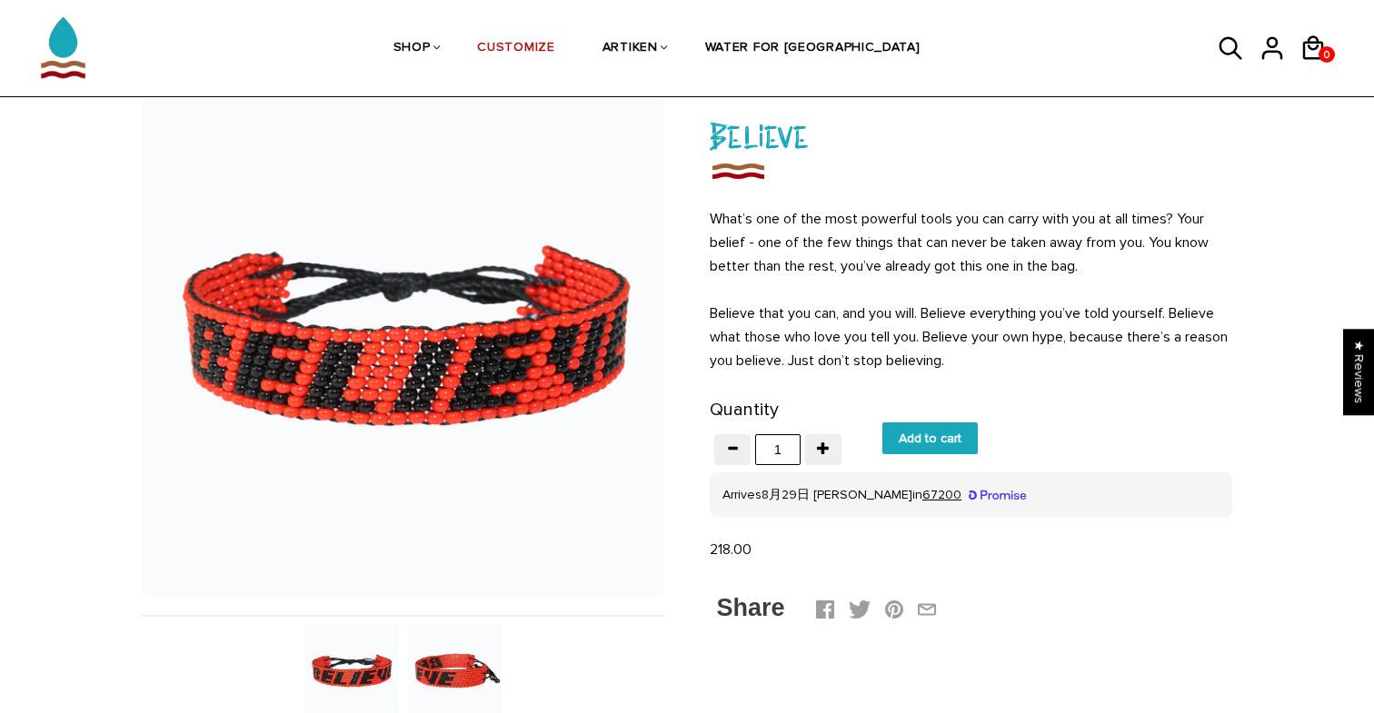
scroll to position [114, 0]
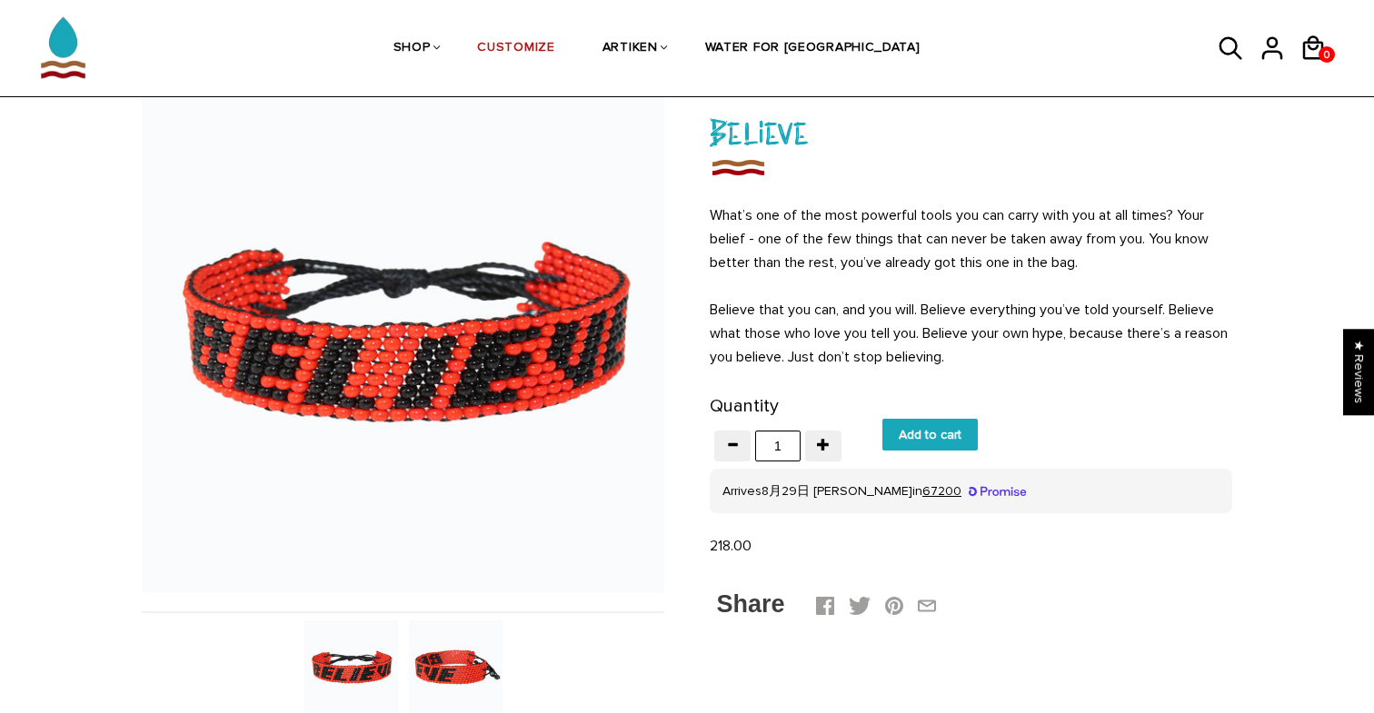
click at [914, 438] on input "Add to cart" at bounding box center [929, 435] width 95 height 32
type input "Add to cart"
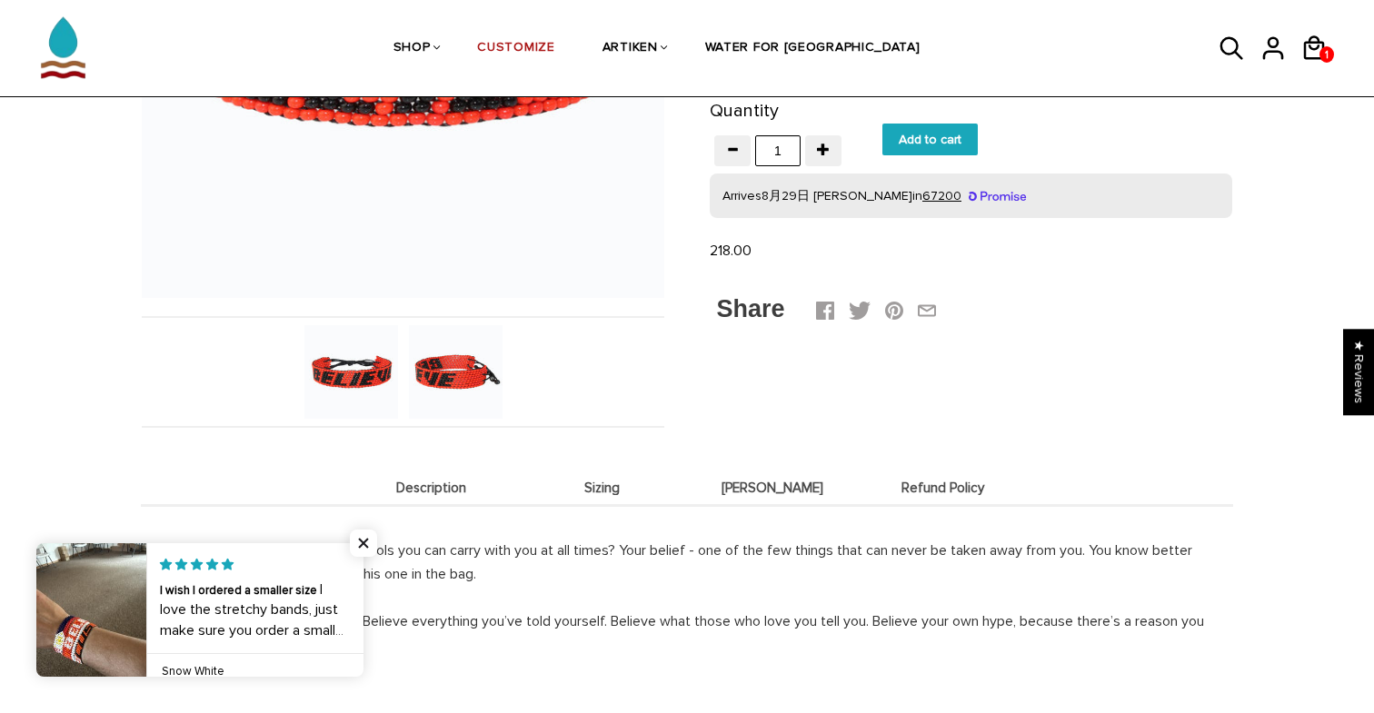
scroll to position [398, 0]
